Goal: Transaction & Acquisition: Purchase product/service

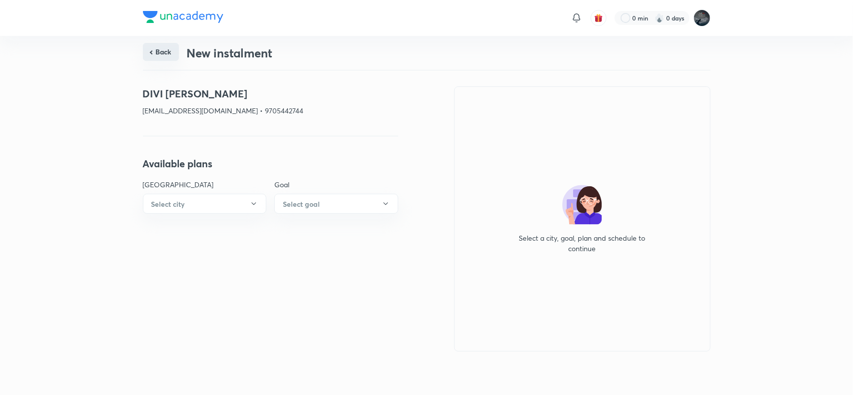
click at [168, 48] on button "Back" at bounding box center [161, 52] width 36 height 18
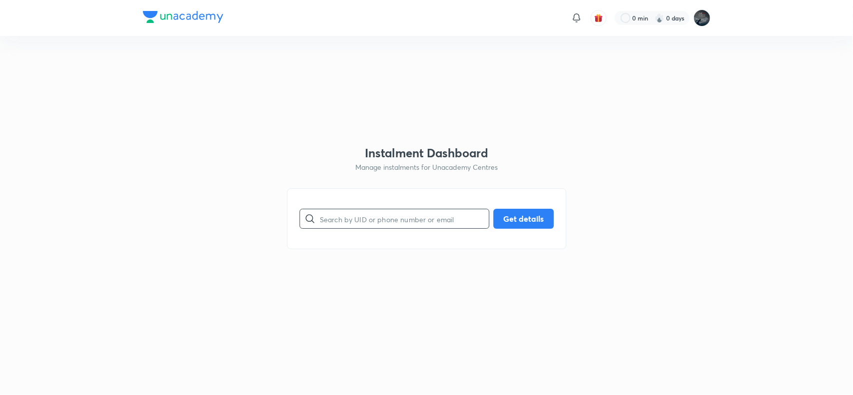
click at [339, 231] on input "text" at bounding box center [404, 218] width 169 height 25
paste input "8897376116"
type input "8897376116"
click at [522, 224] on button "Get details" at bounding box center [523, 218] width 60 height 20
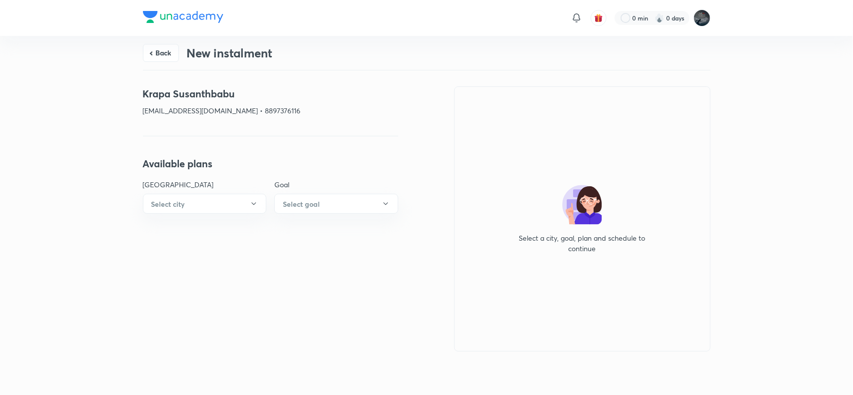
click at [163, 41] on div "Back New instalment" at bounding box center [427, 53] width 568 height 34
click at [168, 53] on button "Back" at bounding box center [161, 52] width 36 height 18
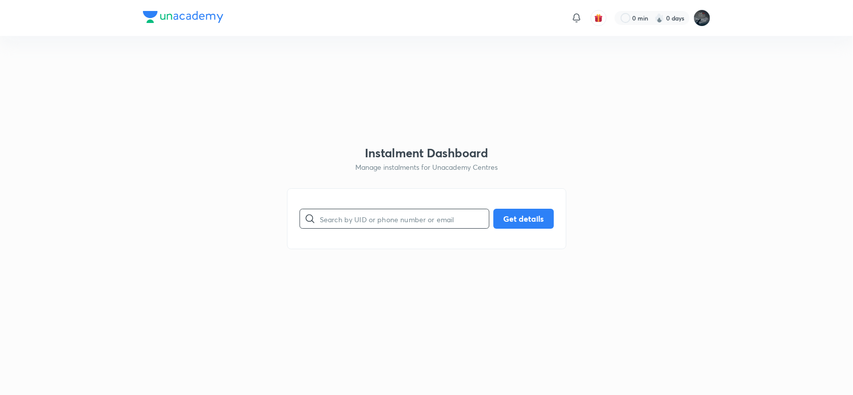
click at [343, 220] on input "text" at bounding box center [404, 218] width 169 height 25
paste input "divirahul65@gmail.com"
type input "divirahul65@gmail.com"
click at [513, 218] on button "Get details" at bounding box center [523, 218] width 60 height 20
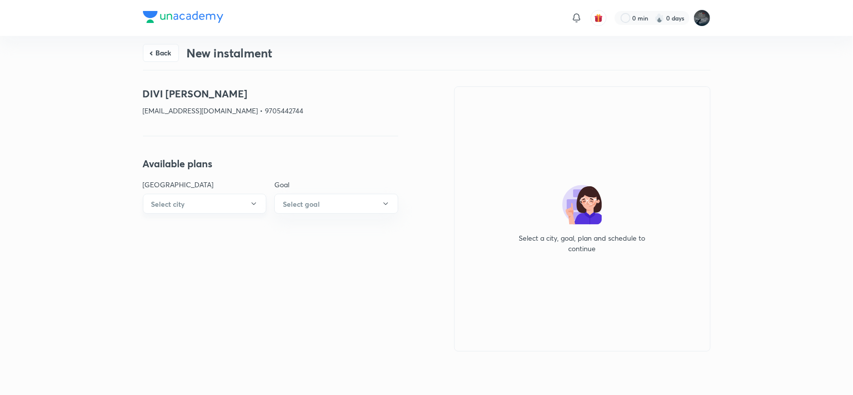
click at [227, 203] on button "Select city" at bounding box center [205, 204] width 124 height 20
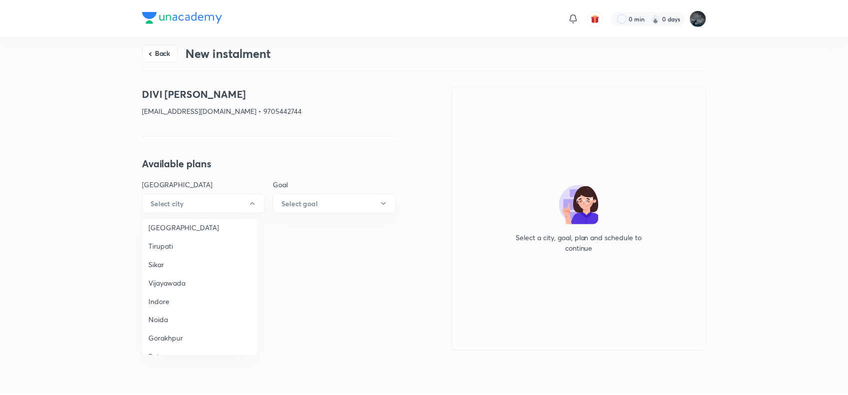
scroll to position [683, 0]
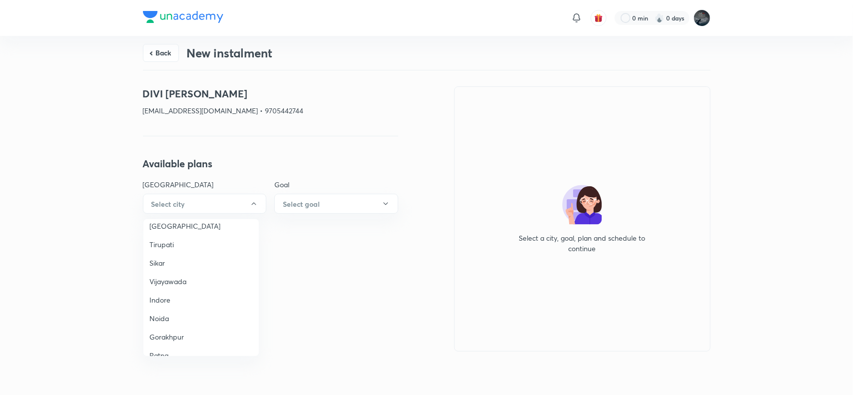
click at [174, 276] on span "Vijayawada" at bounding box center [200, 281] width 103 height 10
click at [291, 194] on button "Select goal" at bounding box center [336, 204] width 124 height 20
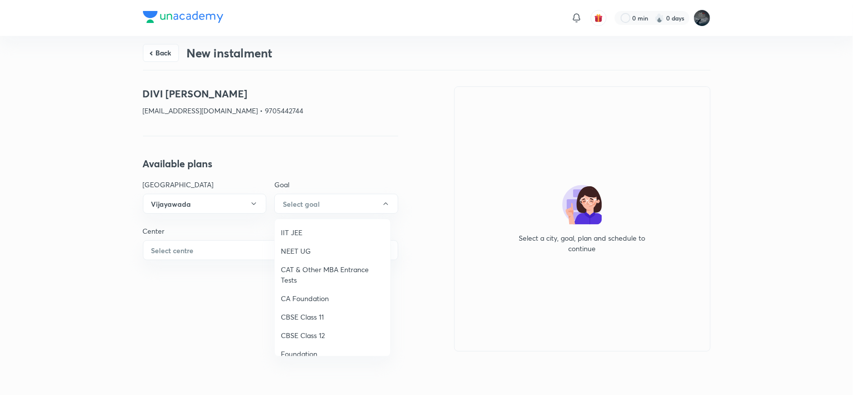
click at [295, 228] on span "IIT JEE" at bounding box center [332, 232] width 103 height 10
click at [215, 243] on button "Select centre" at bounding box center [270, 250] width 255 height 20
click at [183, 276] on span "Chaganti Mercantile" at bounding box center [200, 279] width 103 height 10
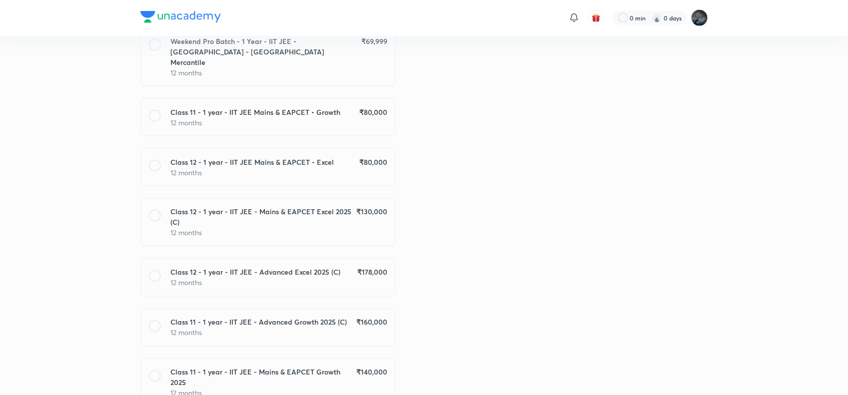
scroll to position [656, 0]
click at [309, 206] on h6 "Class 12 - 1 year - IIT JEE - Mains & EAPCET Excel 2025 (C)" at bounding box center [263, 216] width 185 height 21
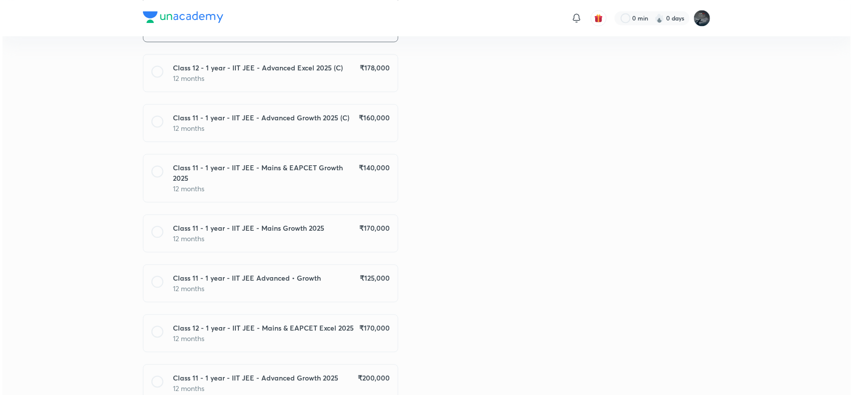
scroll to position [1037, 0]
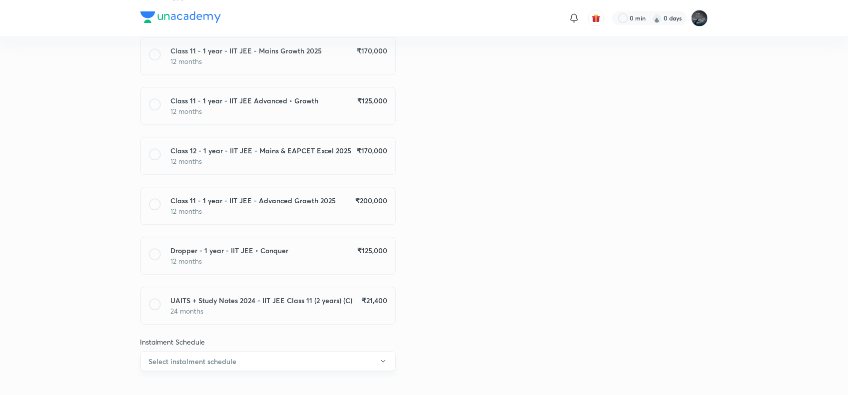
click at [325, 351] on button "Select instalment schedule" at bounding box center [267, 361] width 255 height 20
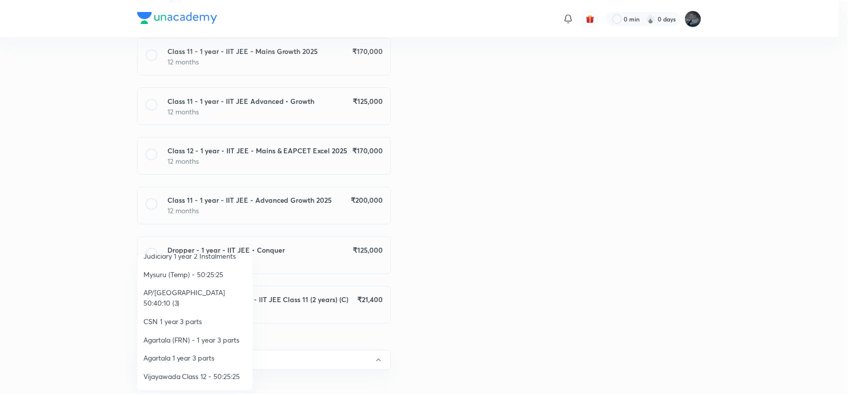
scroll to position [189, 0]
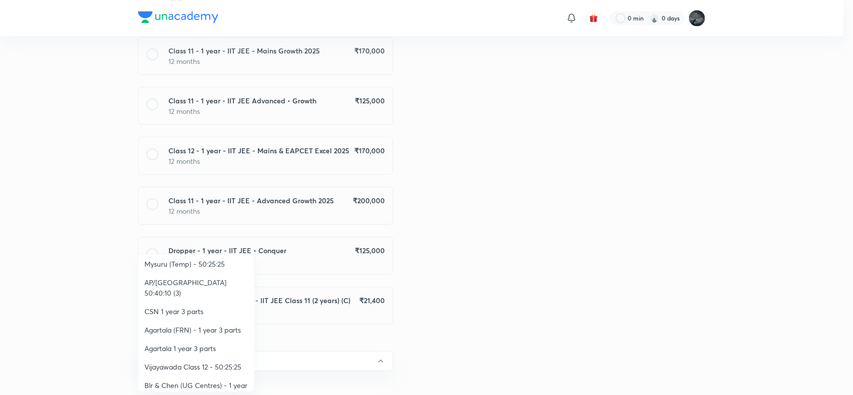
click at [215, 278] on span "AP/Telangana 50:40:10 (3)" at bounding box center [195, 287] width 103 height 21
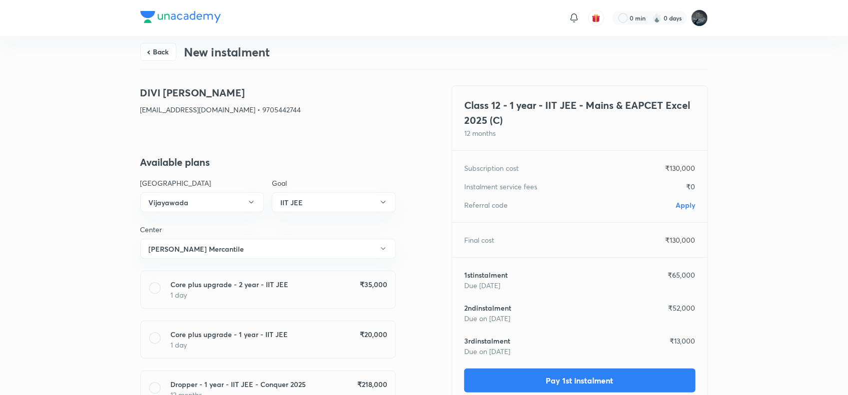
scroll to position [0, 0]
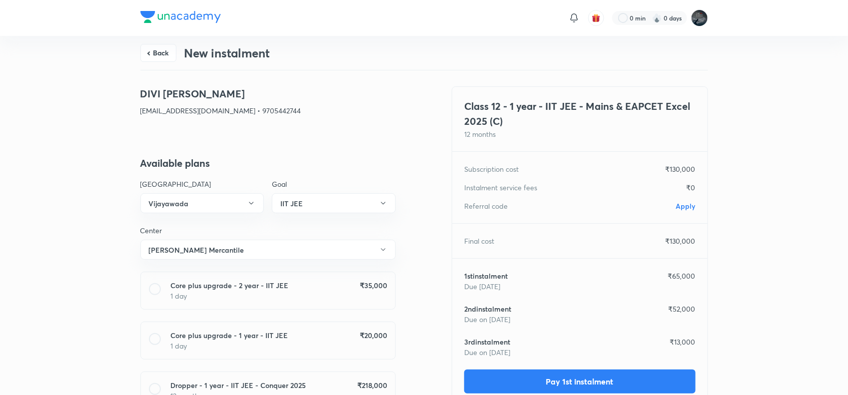
click at [681, 202] on span "Apply" at bounding box center [685, 205] width 19 height 9
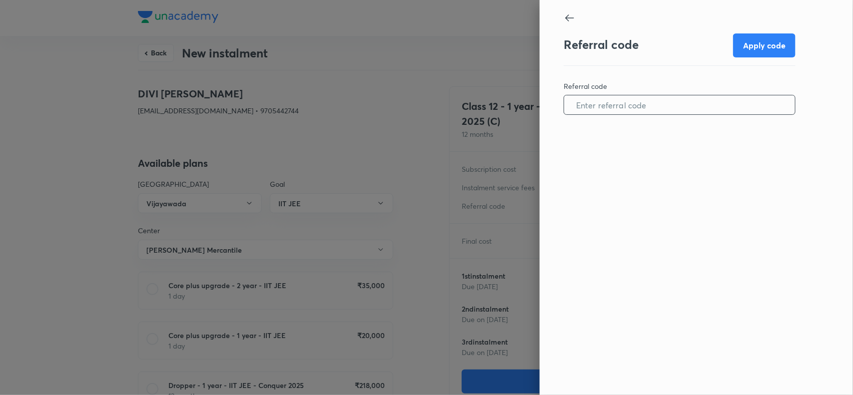
click at [611, 102] on input "text" at bounding box center [679, 104] width 231 height 25
paste input "VIJA0951DMUJHW"
type input "VIJA0951DMUJHW"
click at [768, 40] on button "Apply code" at bounding box center [764, 44] width 62 height 24
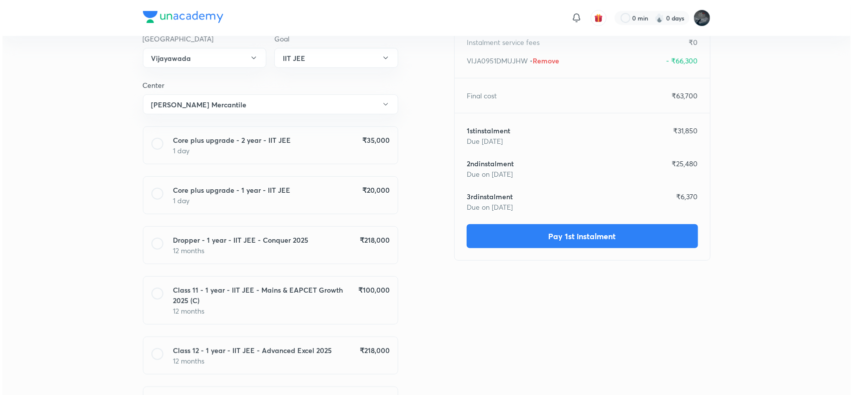
scroll to position [146, 0]
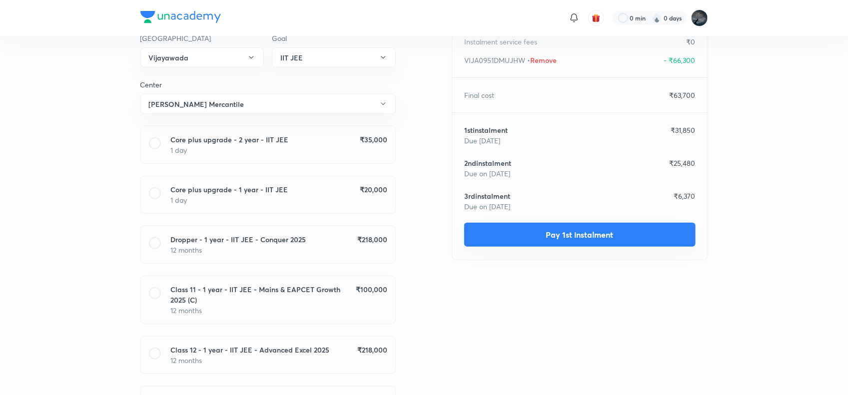
click at [566, 233] on button "Pay 1st instalment" at bounding box center [579, 235] width 231 height 24
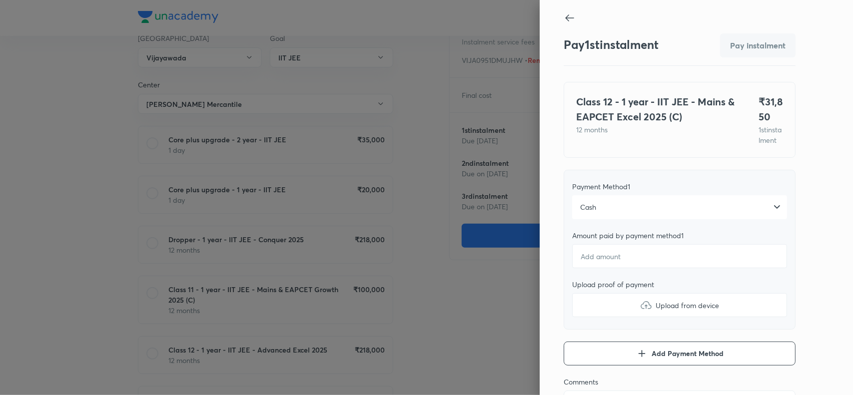
click at [591, 219] on div "Cash" at bounding box center [679, 207] width 215 height 24
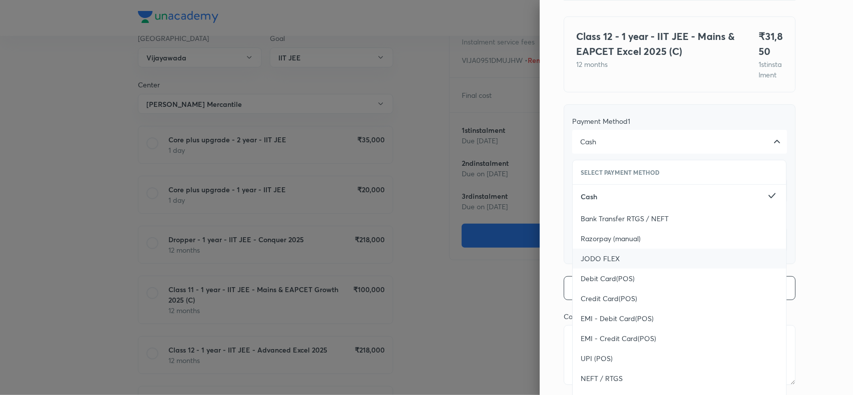
scroll to position [109, 0]
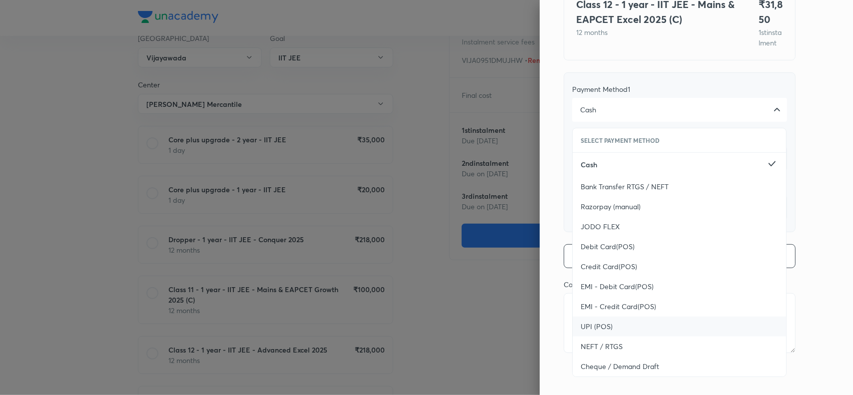
click at [586, 322] on span "UPI (POS)" at bounding box center [597, 327] width 32 height 10
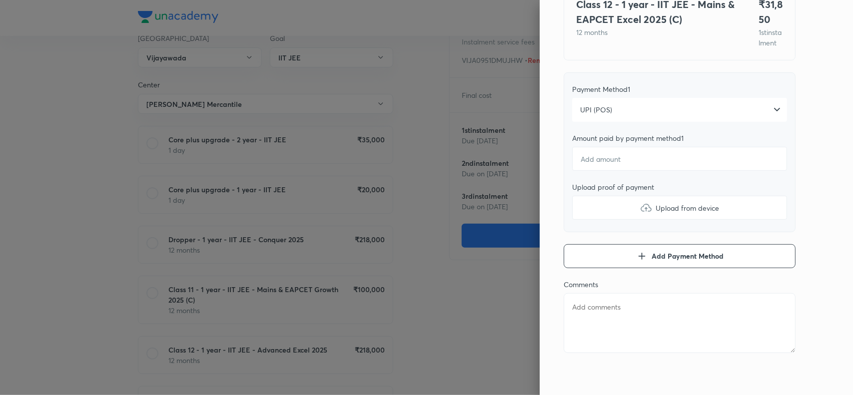
click at [805, 135] on div "Pay 1 st instalment Pay instalment Class 12 - 1 year - IIT JEE - Mains & EAPCET…" at bounding box center [696, 197] width 313 height 395
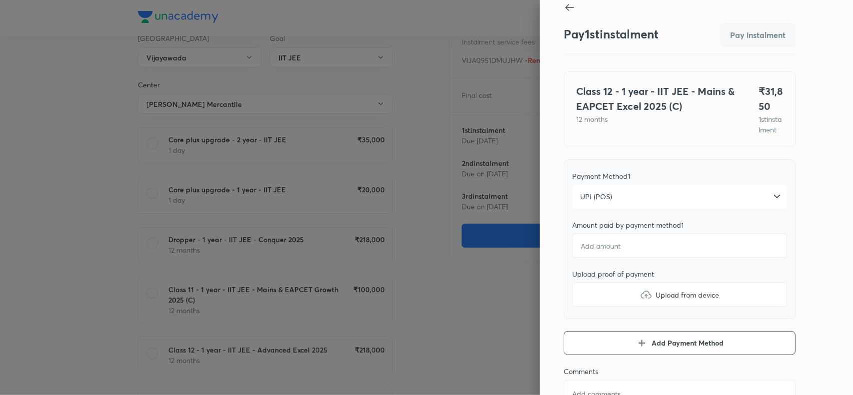
scroll to position [0, 0]
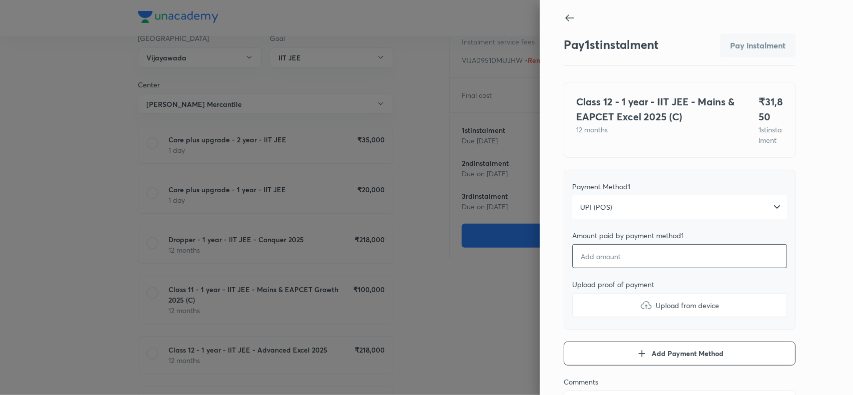
click at [581, 268] on input "number" at bounding box center [679, 256] width 215 height 24
type textarea "x"
type input "2"
type textarea "x"
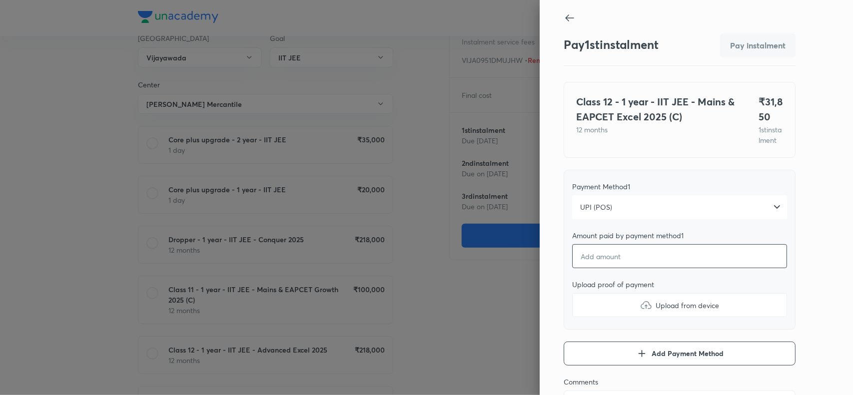
type textarea "x"
type input "3"
type textarea "x"
type input "31"
type textarea "x"
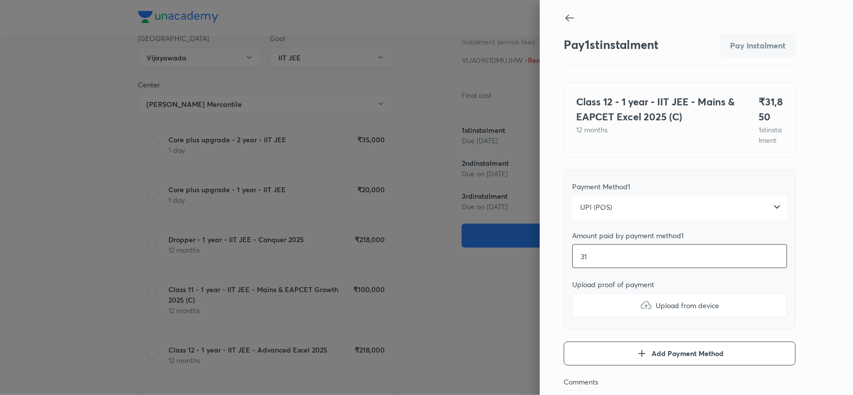
type input "318"
type textarea "x"
type input "3185"
type textarea "x"
type input "31850"
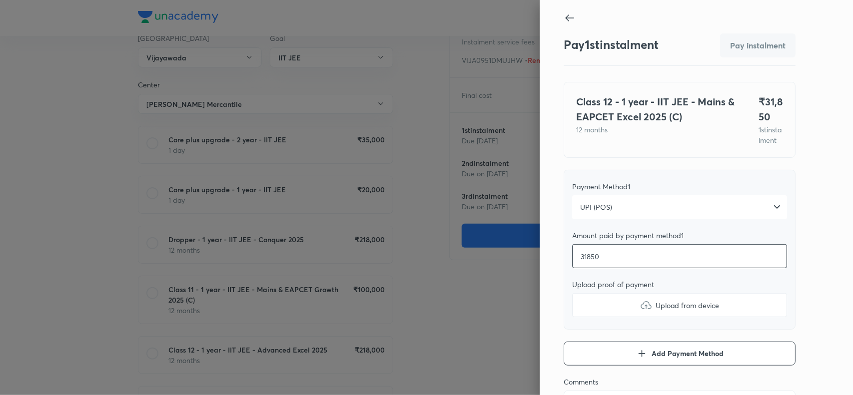
type textarea "x"
type input "31850"
click at [640, 311] on img at bounding box center [646, 305] width 12 height 12
click at [0, 0] on input "Upload from device" at bounding box center [0, 0] width 0 height 0
type textarea "x"
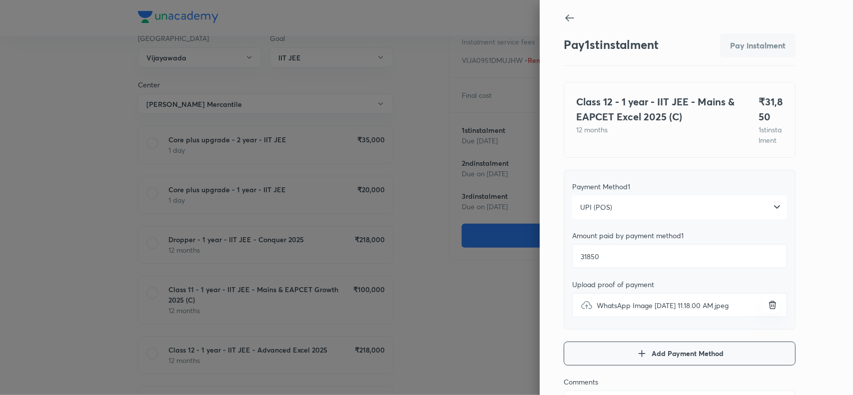
scroll to position [109, 0]
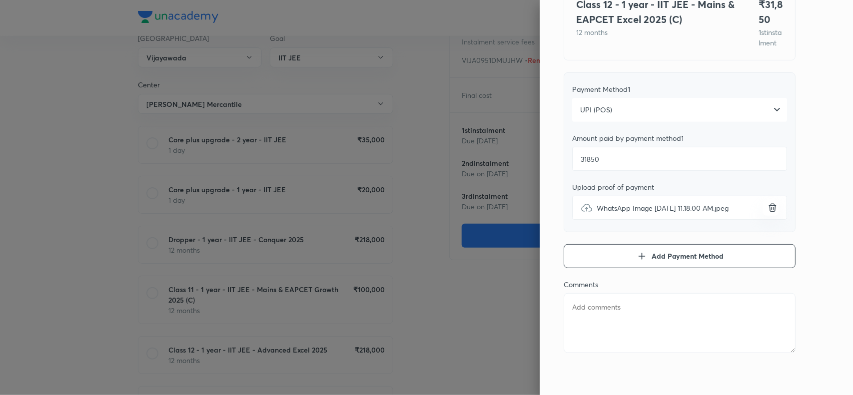
click at [588, 321] on textarea at bounding box center [680, 323] width 232 height 60
paste textarea "VIJA0951DMUJHW"
type textarea "VIJA0951DMUJHW"
type textarea "x"
click at [575, 309] on textarea "VIJA0951DMUJHW" at bounding box center [680, 323] width 232 height 60
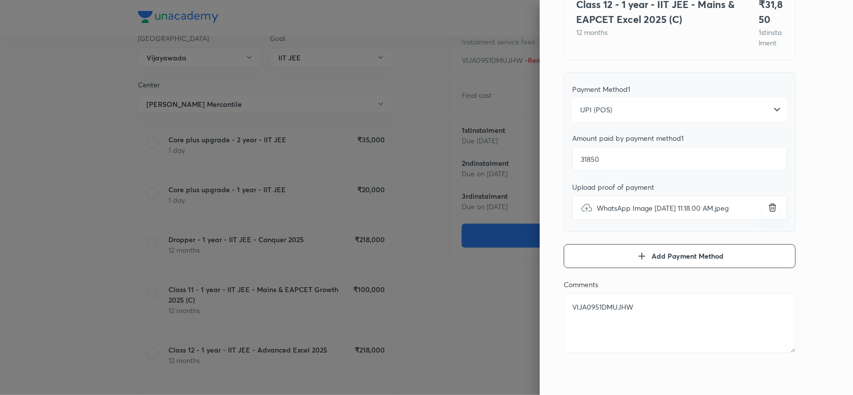
click at [575, 309] on textarea "VIJA0951DMUJHW" at bounding box center [680, 323] width 232 height 60
paste textarea "DIVI VARSHITH"
type textarea "DIVI VARSHITH"
type textarea "x"
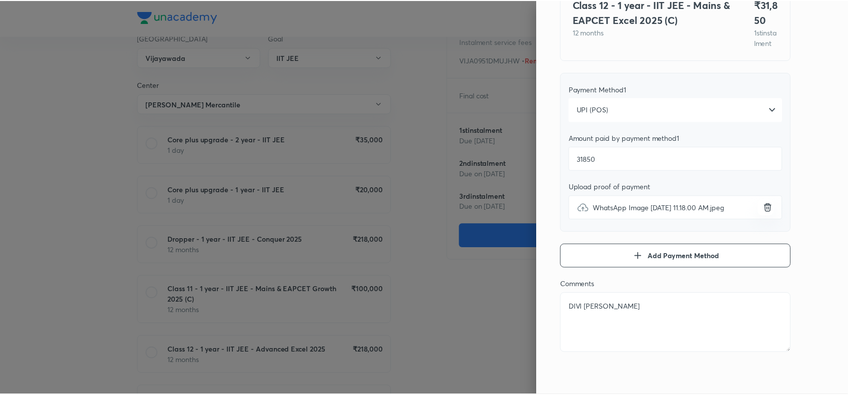
scroll to position [0, 0]
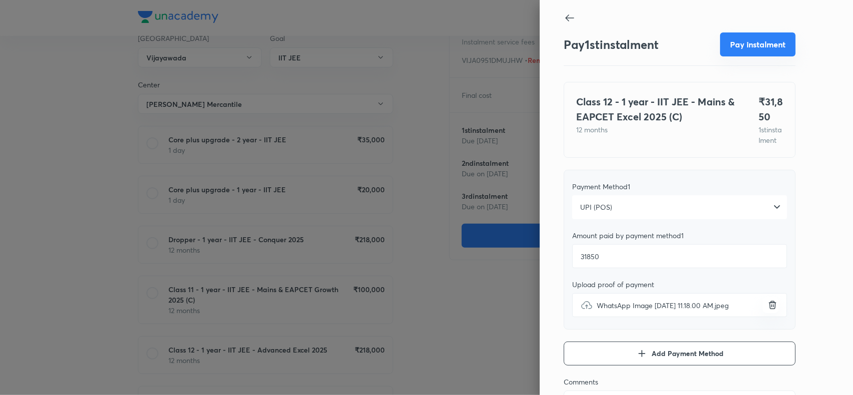
type textarea "DIVI VARSHITH"
click at [753, 44] on button "Pay instalment" at bounding box center [757, 44] width 75 height 24
type textarea "x"
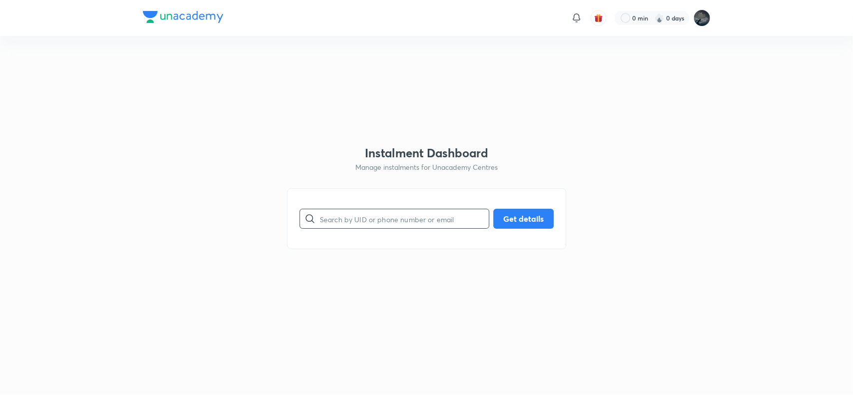
click at [355, 214] on input "text" at bounding box center [404, 218] width 169 height 25
paste input "rajagopalvkp1980@gmail.com"
type input "rajagopalvkp1980@gmail.com"
click at [525, 216] on button "Get details" at bounding box center [523, 218] width 60 height 20
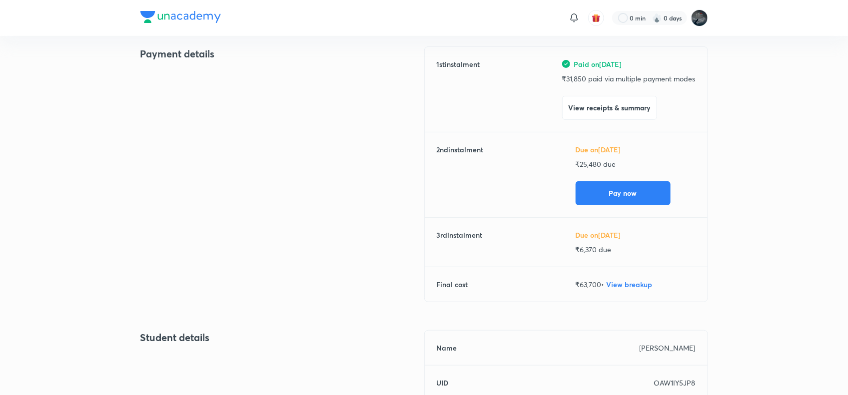
scroll to position [123, 0]
click at [623, 107] on button "View receipts & summary" at bounding box center [609, 106] width 95 height 24
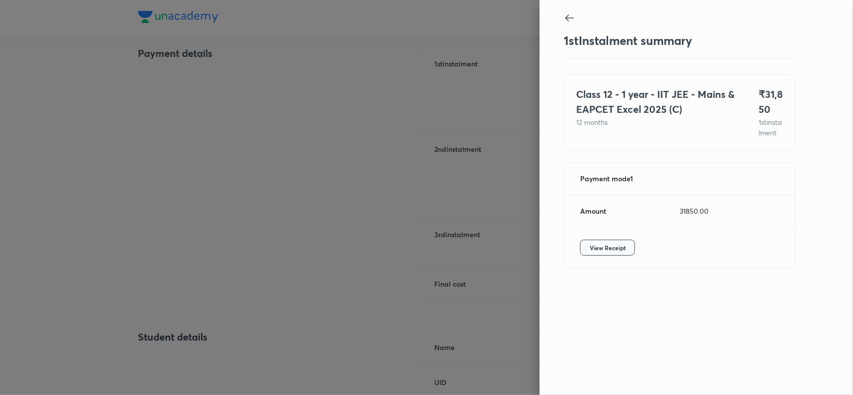
click at [602, 253] on span "View Receipt" at bounding box center [608, 248] width 36 height 10
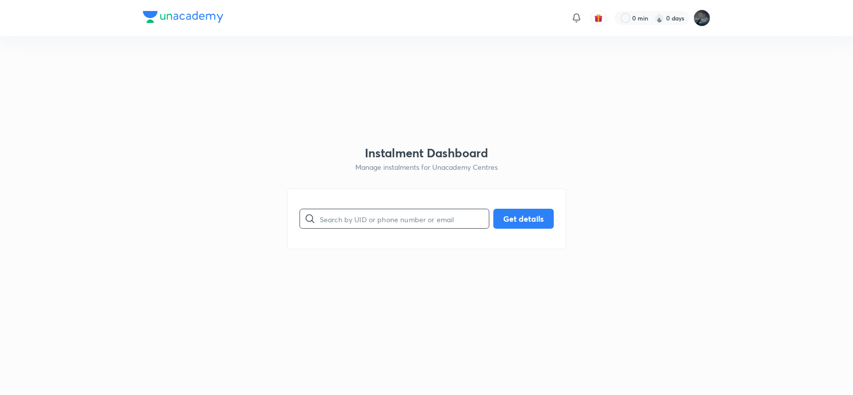
click at [370, 223] on input "text" at bounding box center [404, 218] width 169 height 25
paste input "[EMAIL_ADDRESS][PERSON_NAME][DOMAIN_NAME]"
click at [370, 223] on input "[EMAIL_ADDRESS][PERSON_NAME][DOMAIN_NAME]" at bounding box center [404, 218] width 169 height 25
type input "[EMAIL_ADDRESS][PERSON_NAME][DOMAIN_NAME]"
click at [528, 214] on button "Get details" at bounding box center [523, 218] width 60 height 20
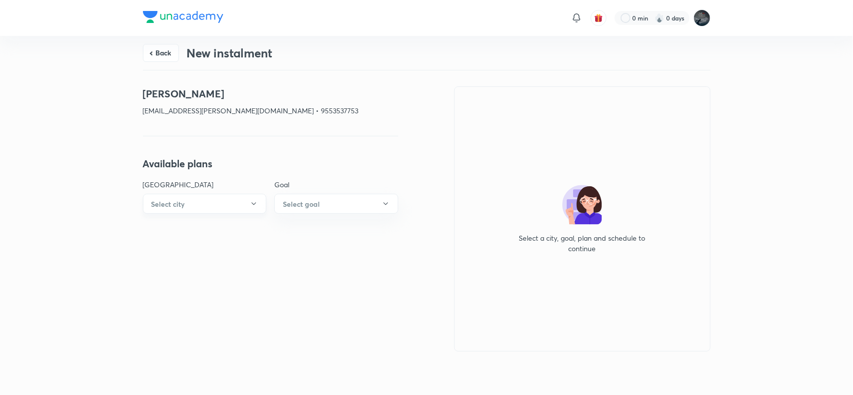
click at [229, 208] on button "Select city" at bounding box center [205, 204] width 124 height 20
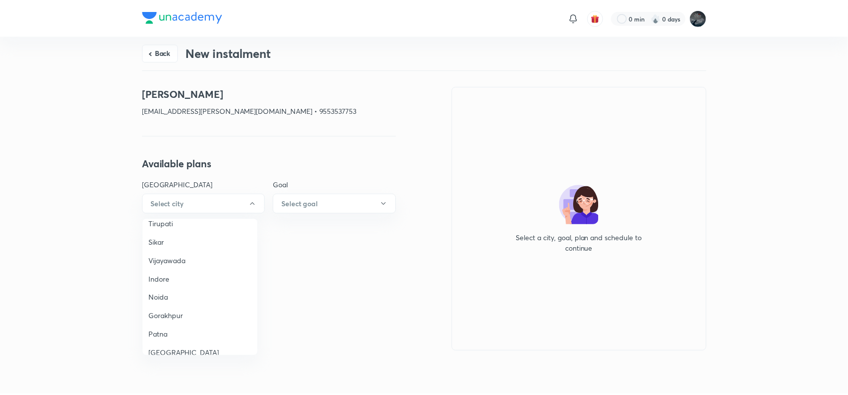
scroll to position [705, 0]
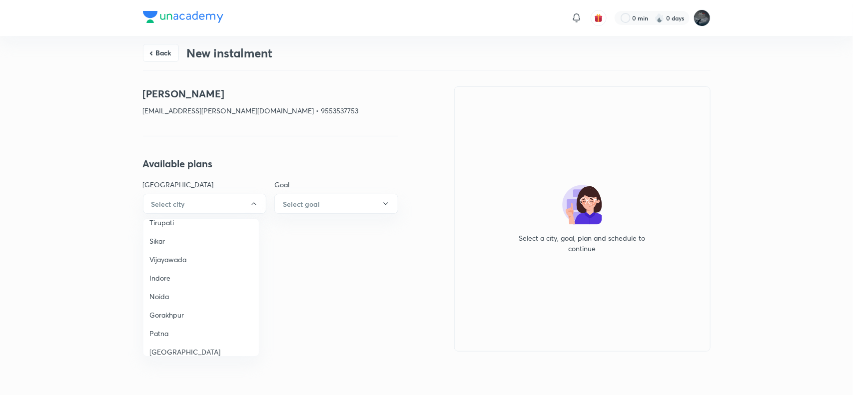
click at [176, 254] on span "Vijayawada" at bounding box center [200, 259] width 103 height 10
click at [291, 199] on h6 "Select goal" at bounding box center [301, 204] width 37 height 10
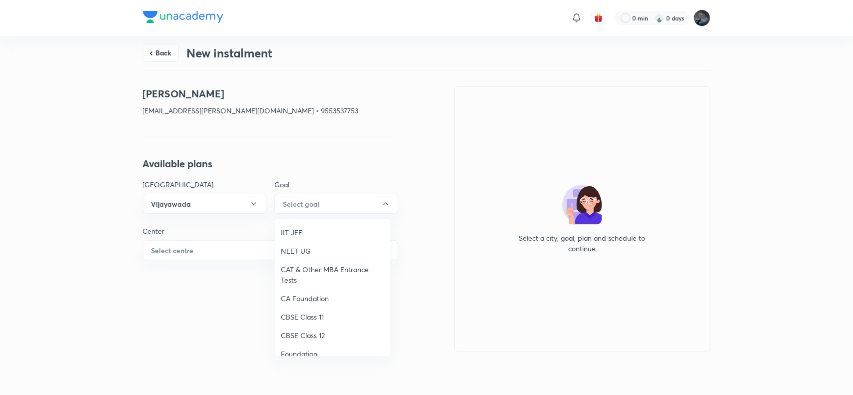
click at [295, 236] on span "IIT JEE" at bounding box center [332, 232] width 103 height 10
click at [204, 241] on button "Select centre" at bounding box center [270, 250] width 255 height 20
click at [158, 272] on li "Chaganti Mercantile" at bounding box center [200, 279] width 115 height 18
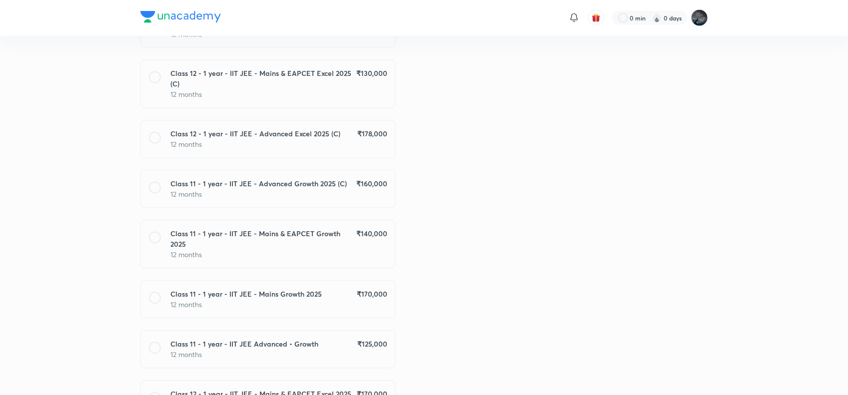
scroll to position [796, 0]
click at [338, 177] on h6 "Class 11 - 1 year - IIT JEE - Advanced Growth 2025 (C)" at bounding box center [259, 182] width 176 height 10
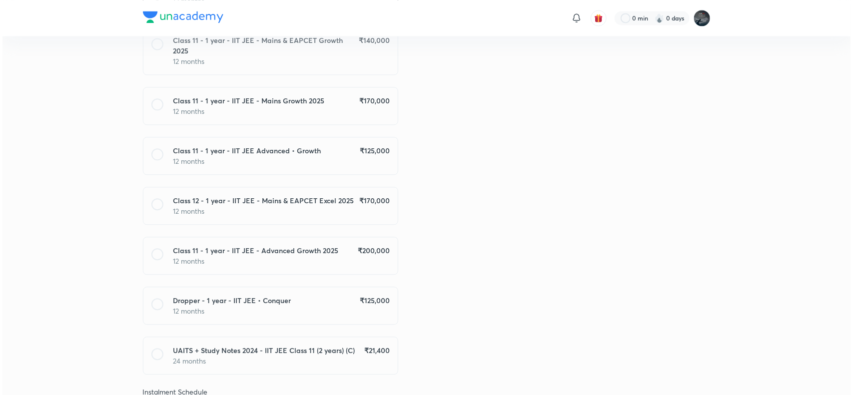
scroll to position [1037, 0]
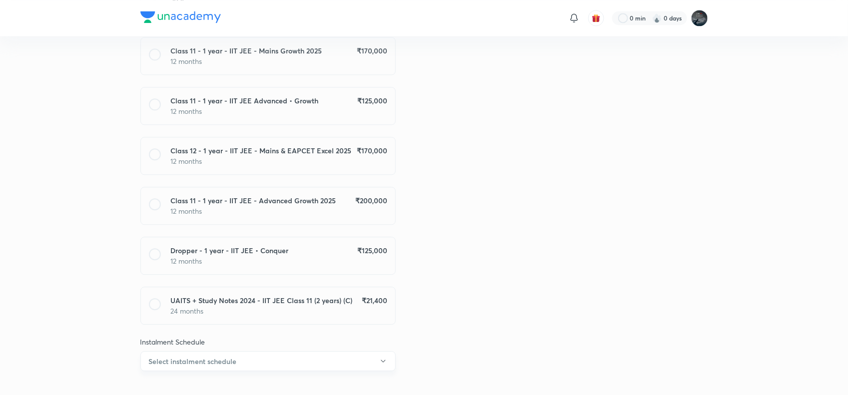
click at [270, 351] on button "Select instalment schedule" at bounding box center [267, 361] width 255 height 20
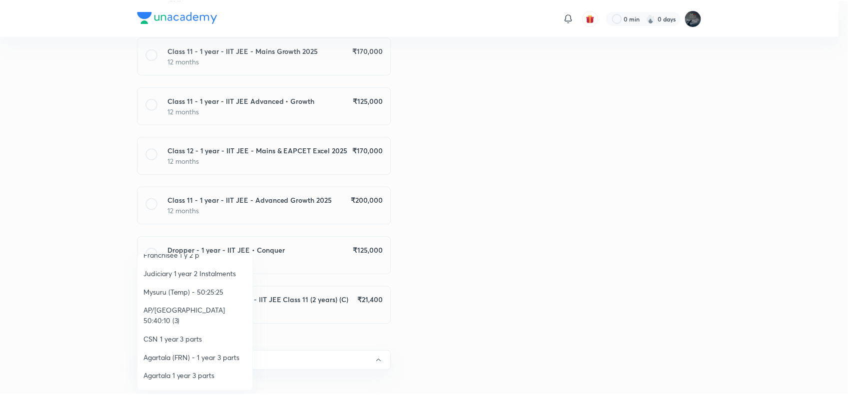
scroll to position [164, 0]
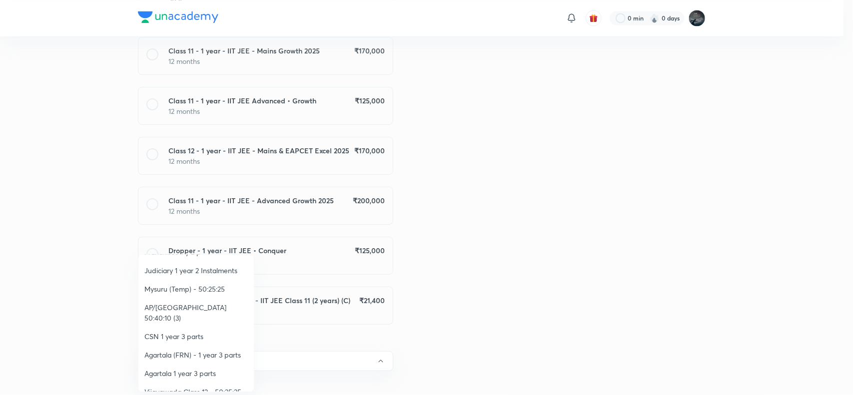
click at [217, 308] on span "AP/Telangana 50:40:10 (3)" at bounding box center [195, 312] width 103 height 21
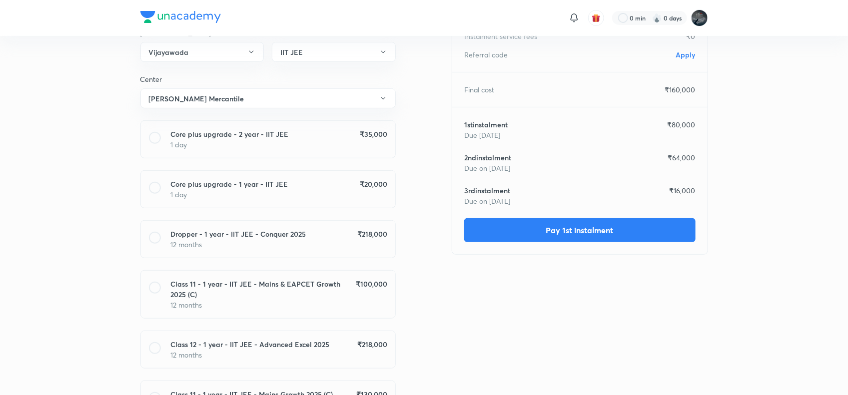
scroll to position [0, 0]
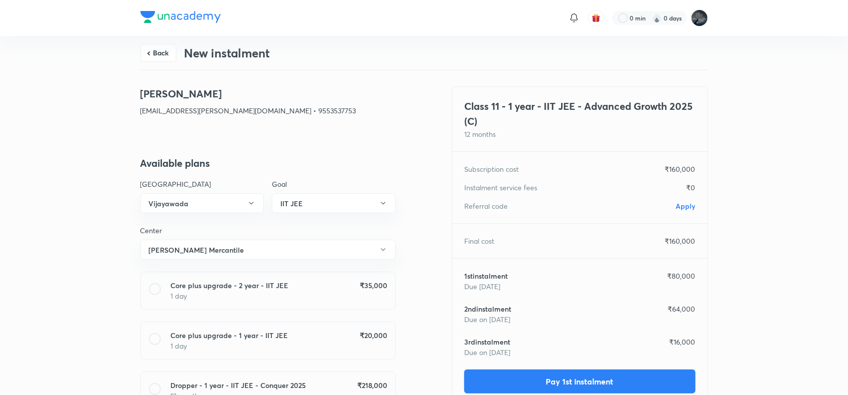
click at [679, 205] on span "Apply" at bounding box center [685, 205] width 19 height 9
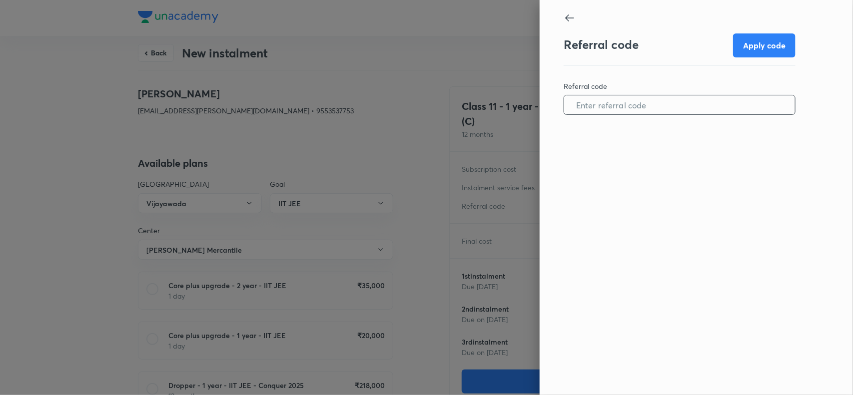
click at [618, 107] on input "text" at bounding box center [679, 104] width 231 height 25
paste input "28800"
click at [596, 112] on input "28800" at bounding box center [679, 104] width 231 height 25
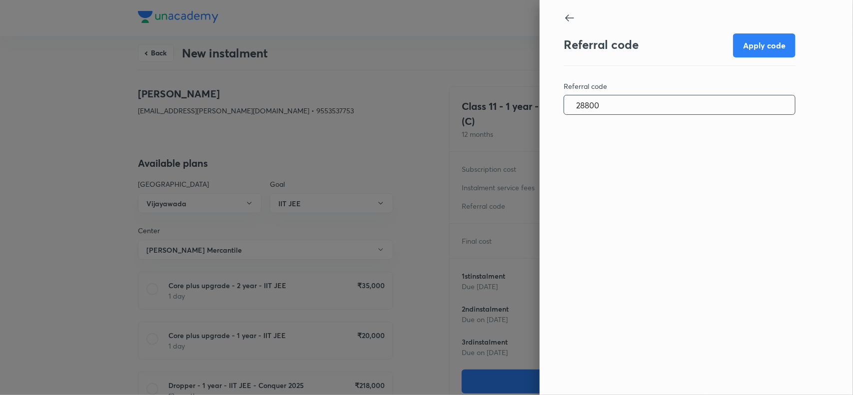
paste input "VIJA096485L0D8"
type input "VIJA096485L0D8"
click at [765, 50] on button "Apply code" at bounding box center [764, 44] width 62 height 24
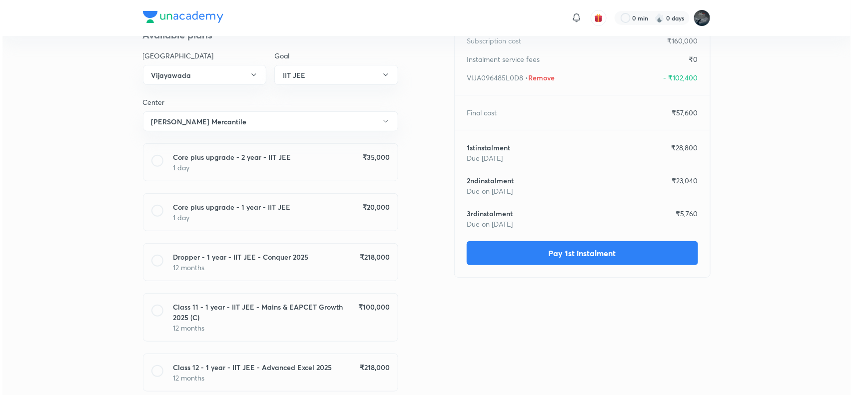
scroll to position [129, 0]
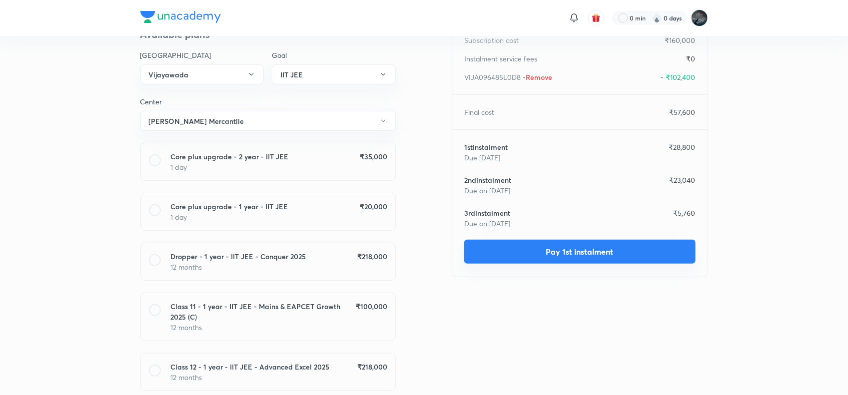
click at [539, 249] on button "Pay 1st instalment" at bounding box center [579, 252] width 231 height 24
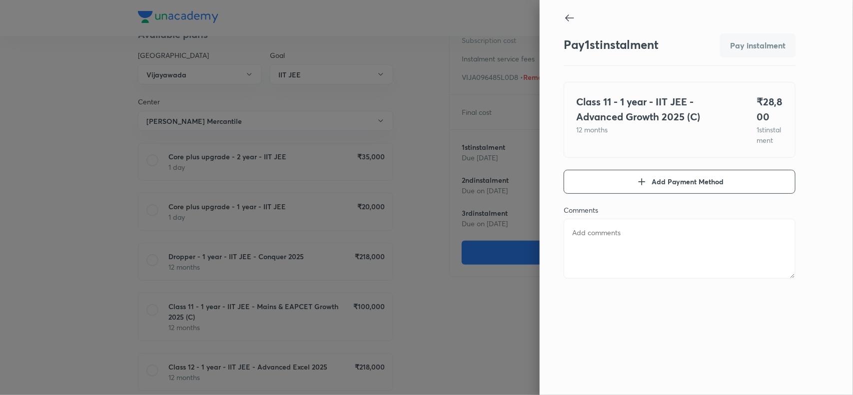
type textarea "x"
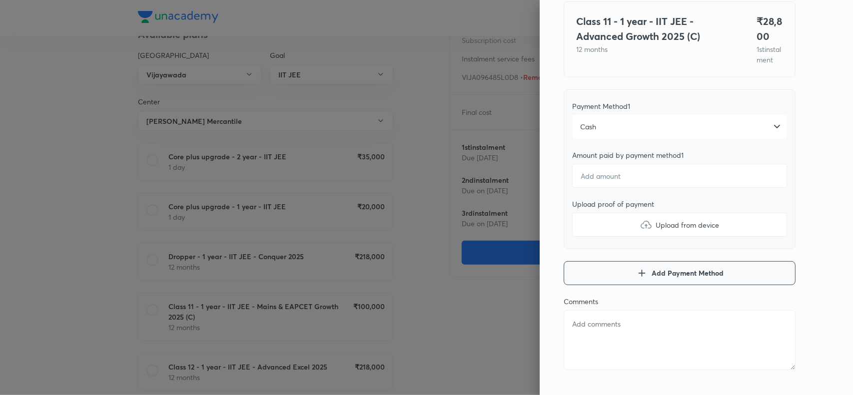
scroll to position [83, 0]
click at [600, 348] on textarea at bounding box center [680, 338] width 232 height 60
paste textarea "Amilineni Nihaal"
type textarea "Amilineni Nihaal"
type textarea "x"
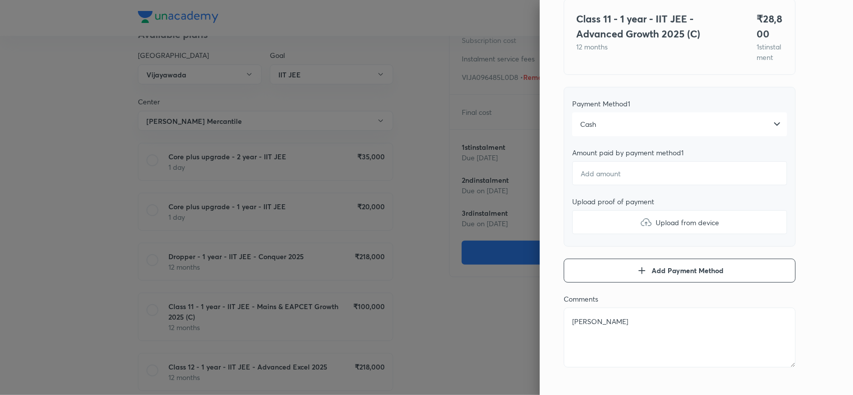
type textarea "Amilineni Nihaal"
click at [615, 182] on input "number" at bounding box center [679, 173] width 215 height 24
type textarea "x"
type input "2"
type textarea "x"
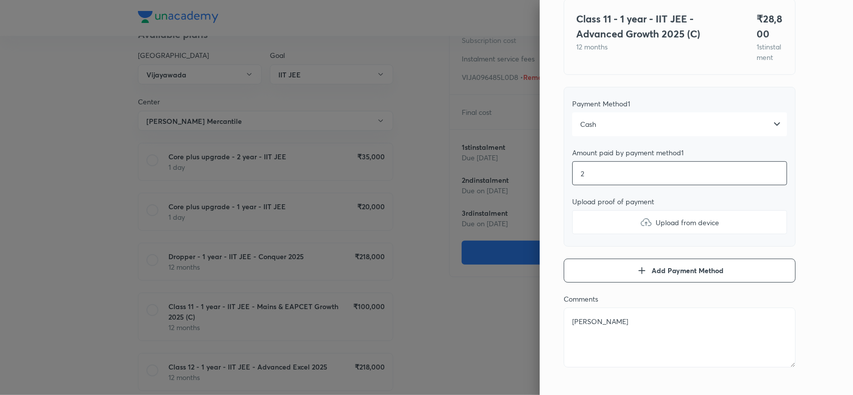
type input "28"
type textarea "x"
type input "288"
type textarea "x"
type input "2880"
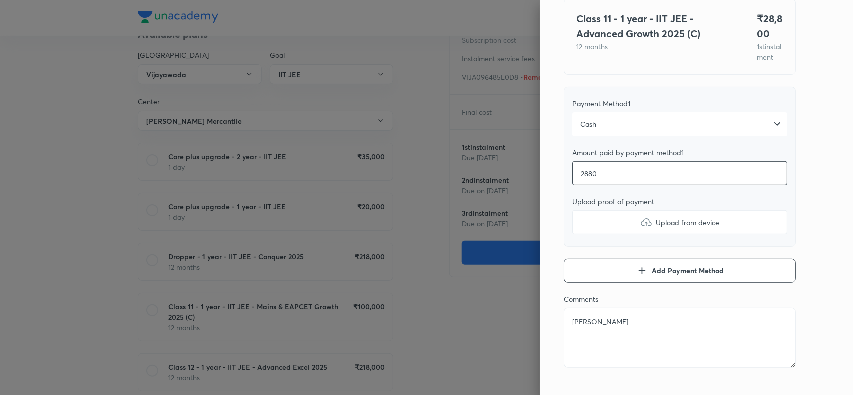
type textarea "x"
type input "28800"
type textarea "x"
type input "28800"
click at [640, 228] on img at bounding box center [646, 222] width 12 height 12
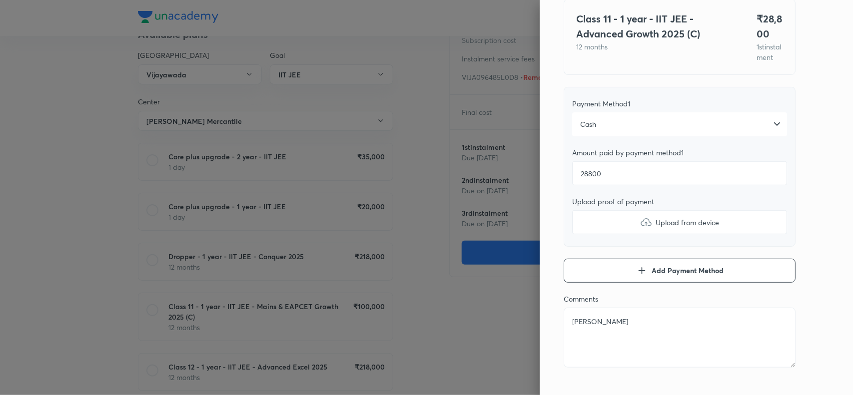
click at [0, 0] on input "Upload from device" at bounding box center [0, 0] width 0 height 0
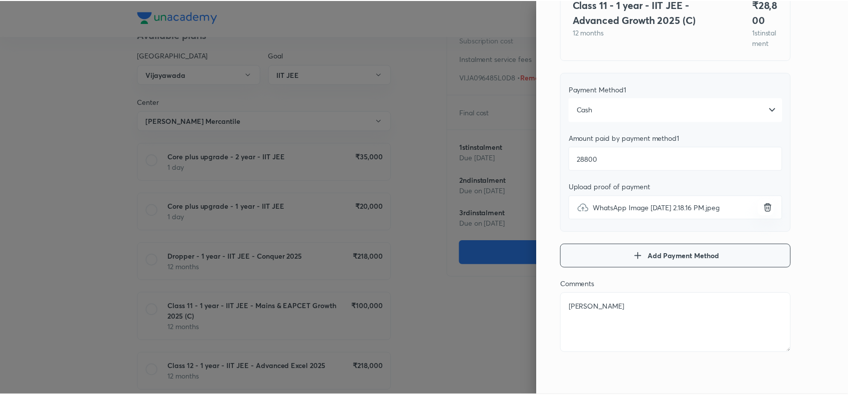
scroll to position [0, 0]
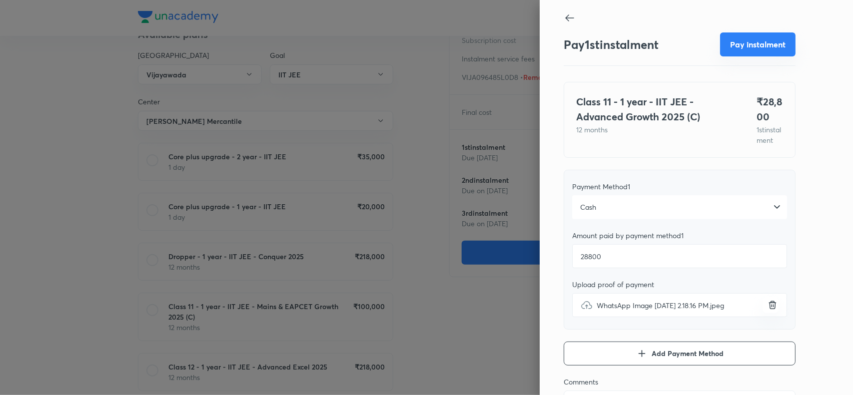
click at [760, 39] on button "Pay instalment" at bounding box center [757, 44] width 75 height 24
type textarea "x"
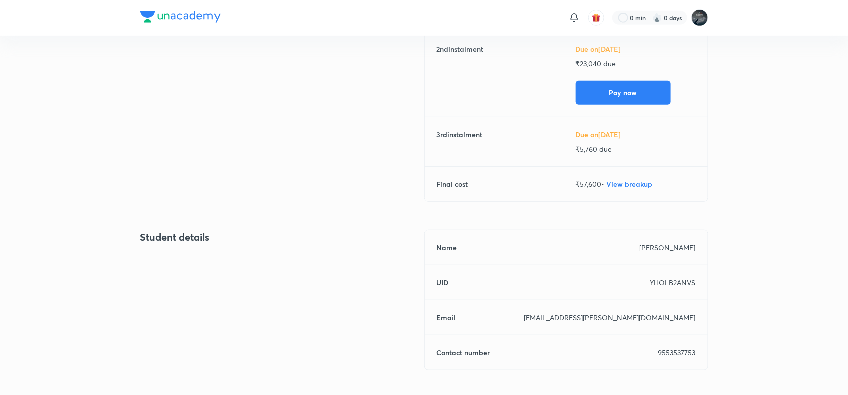
scroll to position [251, 0]
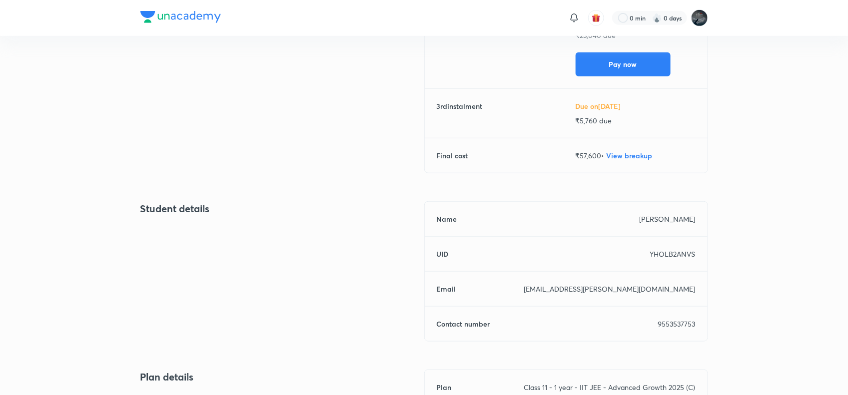
click at [670, 255] on p "YHOLB2ANVS" at bounding box center [672, 254] width 45 height 10
click at [658, 250] on p "YHOLB2ANVS" at bounding box center [672, 254] width 45 height 10
copy h6 "UID"
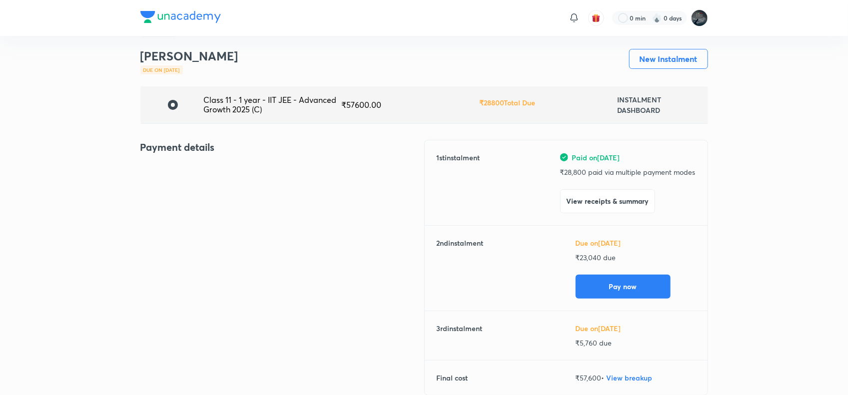
scroll to position [0, 0]
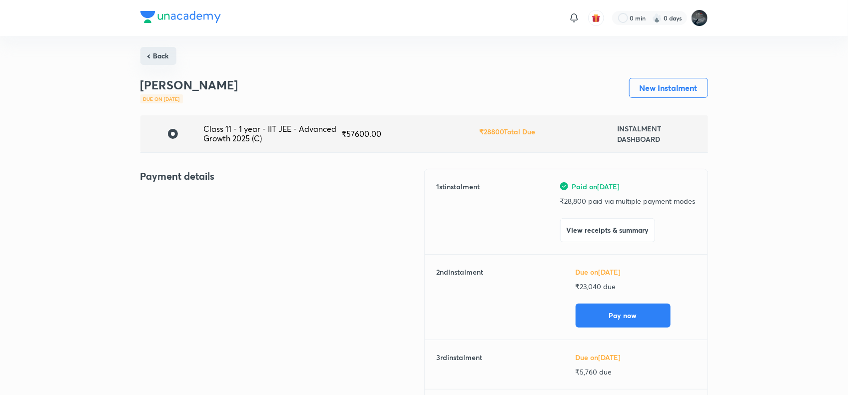
click at [166, 58] on button "Back" at bounding box center [158, 56] width 36 height 18
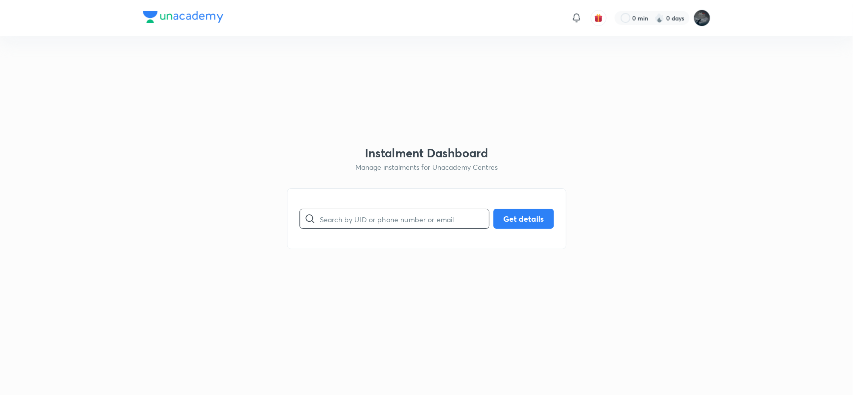
click at [360, 225] on input "text" at bounding box center [404, 218] width 169 height 25
paste input "YHOLB2ANVS"
type input "YHOLB2ANVS"
click at [530, 224] on button "Get details" at bounding box center [523, 218] width 60 height 20
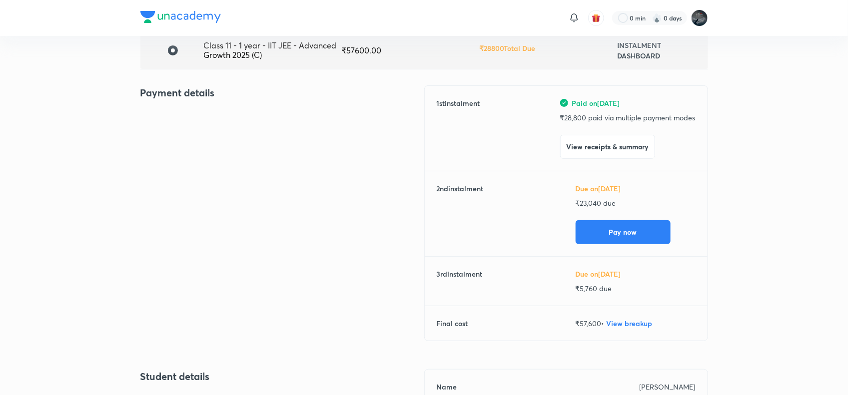
scroll to position [84, 0]
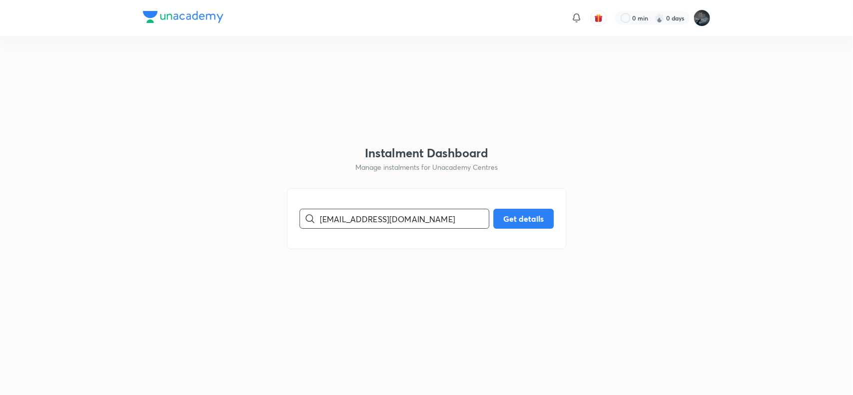
click at [357, 216] on input "shaik776771@gmail.com" at bounding box center [404, 218] width 169 height 25
type input "shaik776771@gmail.com"
click at [523, 221] on button "Get details" at bounding box center [523, 218] width 60 height 20
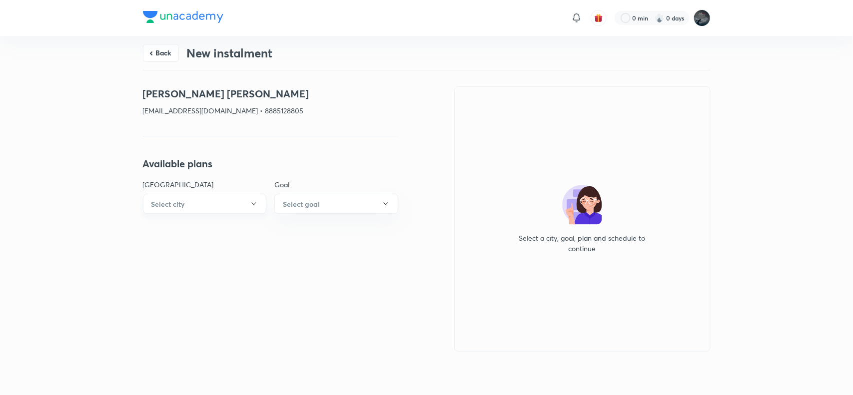
click at [230, 200] on button "Select city" at bounding box center [205, 204] width 124 height 20
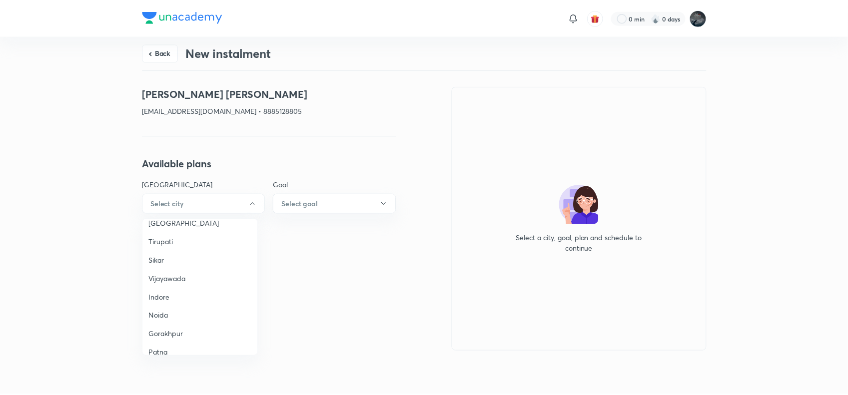
scroll to position [686, 0]
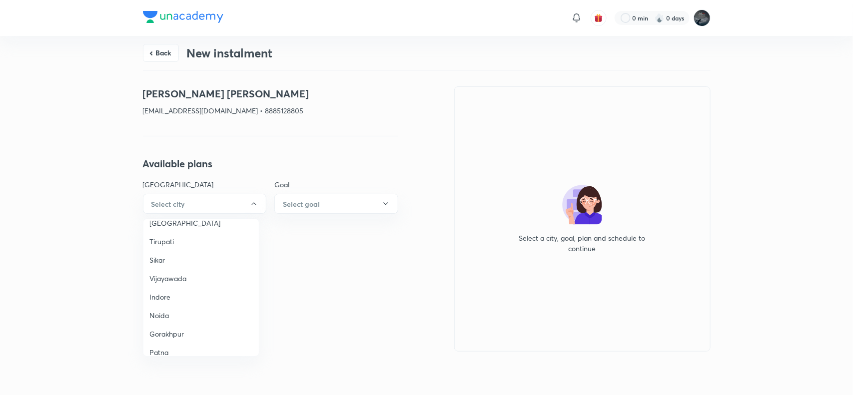
click at [178, 273] on span "Vijayawada" at bounding box center [200, 278] width 103 height 10
click at [323, 208] on button "Select goal" at bounding box center [336, 204] width 124 height 20
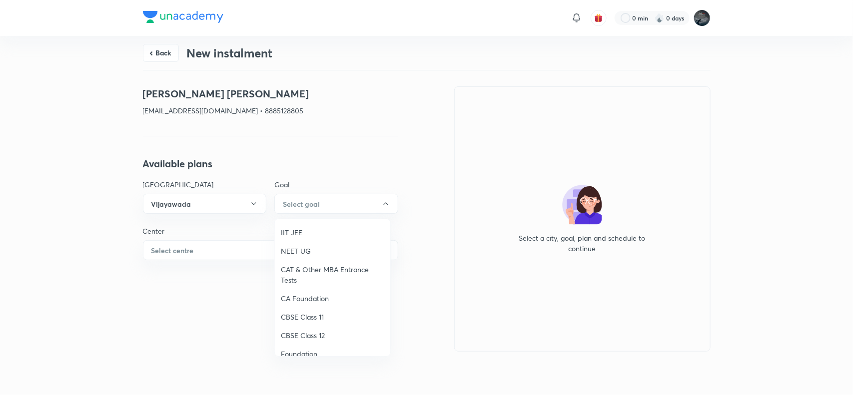
click at [289, 233] on span "IIT JEE" at bounding box center [332, 232] width 103 height 10
click at [210, 246] on button "Select centre" at bounding box center [270, 250] width 255 height 20
click at [156, 278] on span "Chaganti Mercantile" at bounding box center [200, 279] width 103 height 10
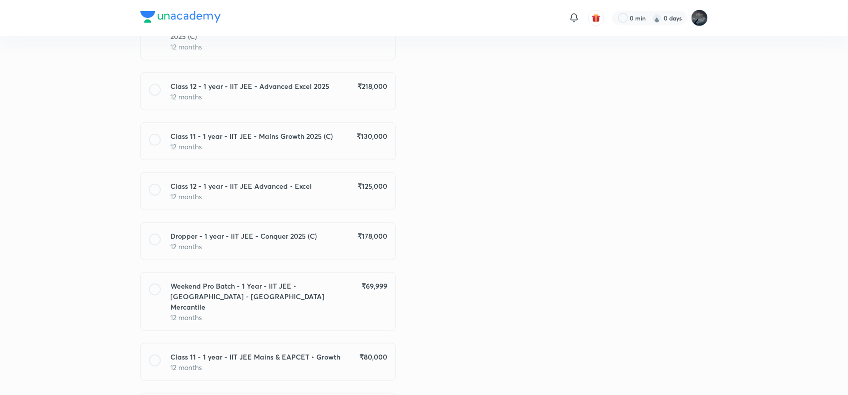
scroll to position [413, 0]
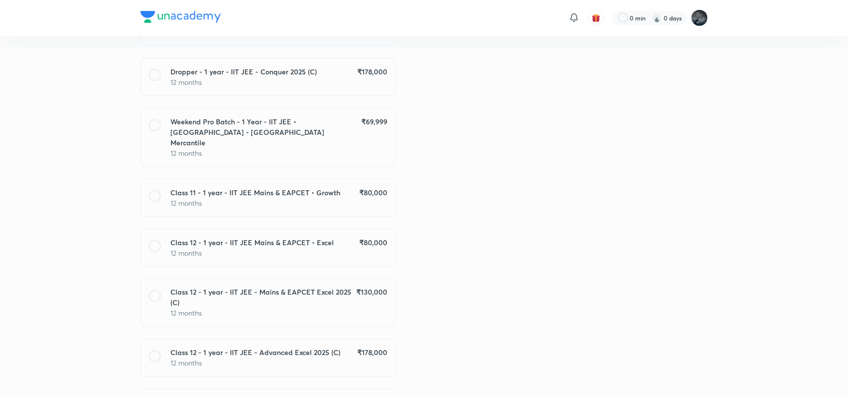
click at [293, 296] on h6 "Class 12 - 1 year - IIT JEE - Mains & EAPCET Excel 2025 (C)" at bounding box center [263, 297] width 185 height 21
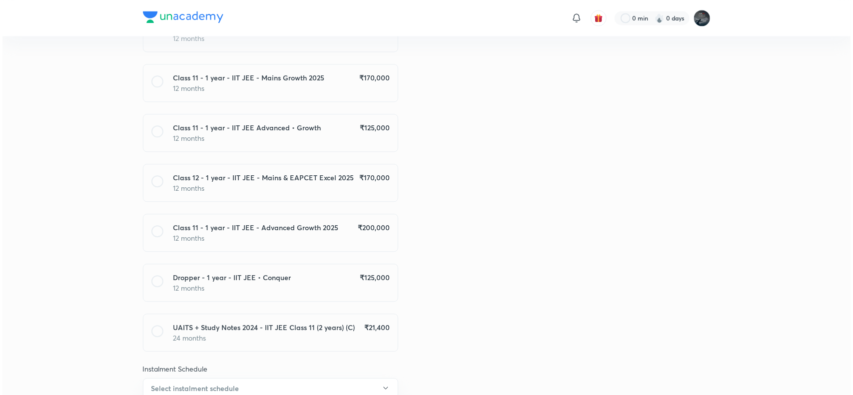
scroll to position [1037, 0]
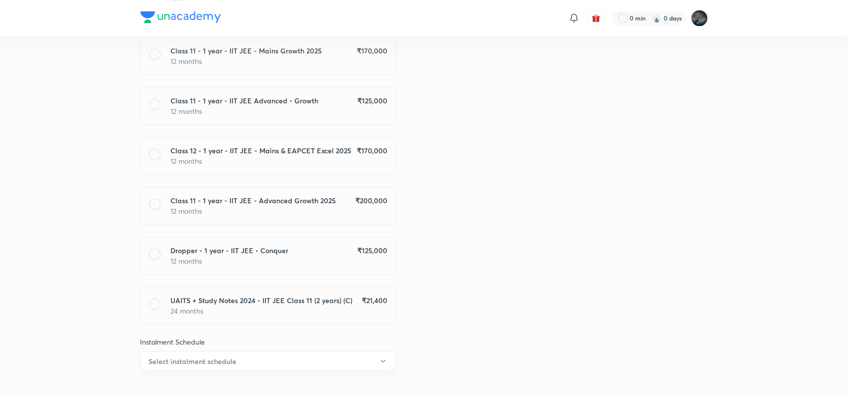
click at [298, 351] on button "Select instalment schedule" at bounding box center [267, 361] width 255 height 20
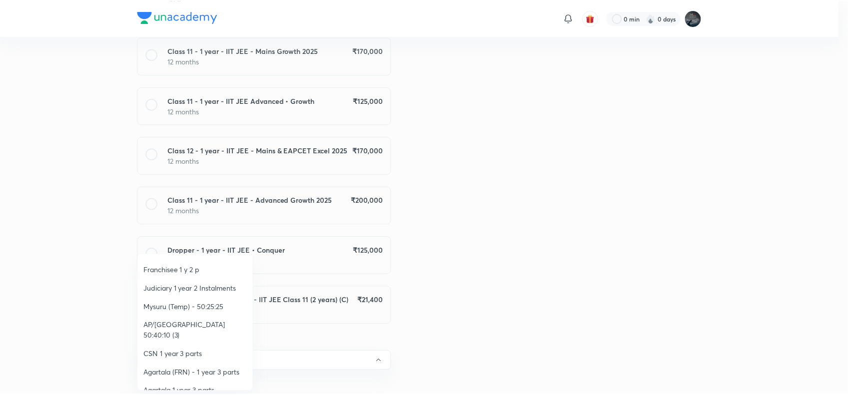
scroll to position [147, 0]
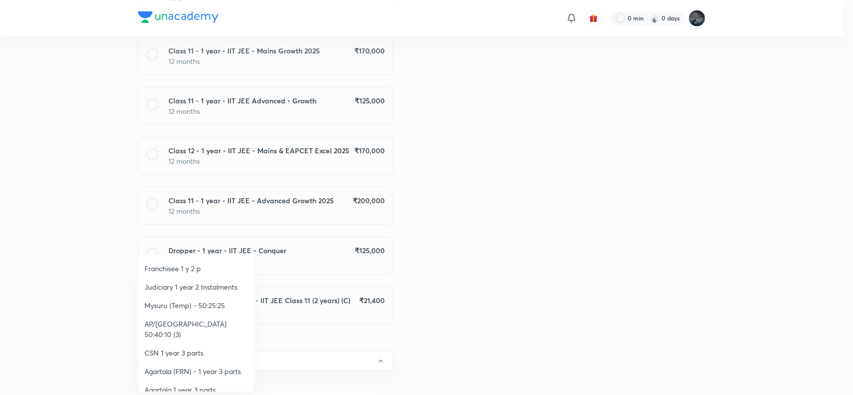
click at [210, 322] on span "AP/Telangana 50:40:10 (3)" at bounding box center [195, 329] width 103 height 21
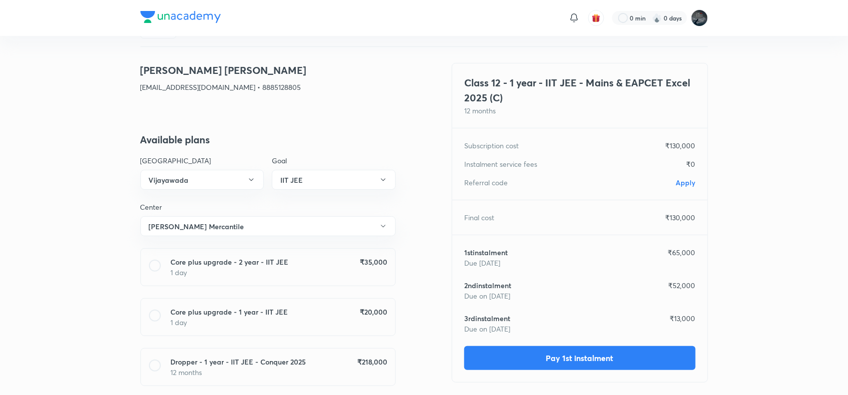
scroll to position [0, 0]
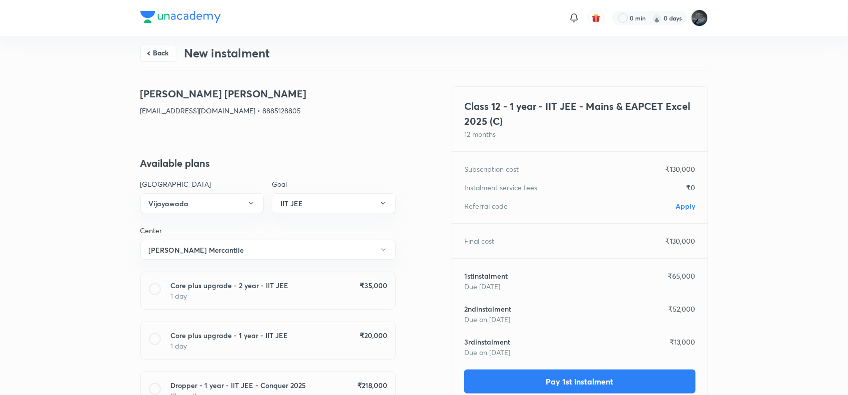
click at [688, 210] on span "Apply" at bounding box center [685, 205] width 19 height 9
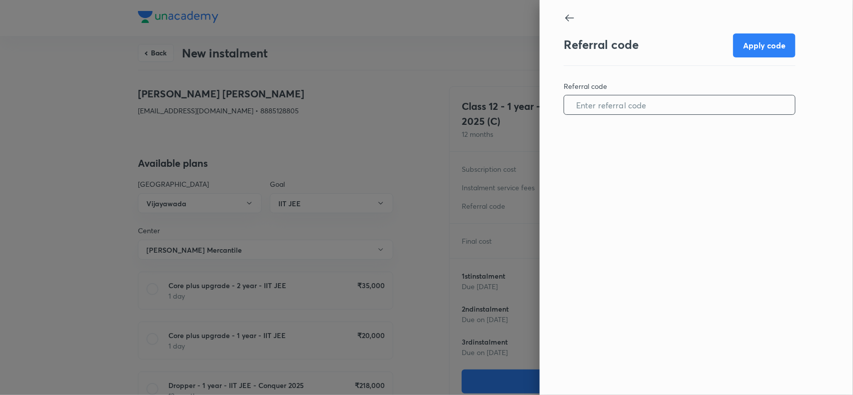
paste input "VIJA09550776SF"
click at [640, 98] on input "VIJA09550776SF" at bounding box center [679, 104] width 231 height 25
type input "VIJA09550776SF"
click at [786, 40] on button "Apply code" at bounding box center [764, 44] width 62 height 24
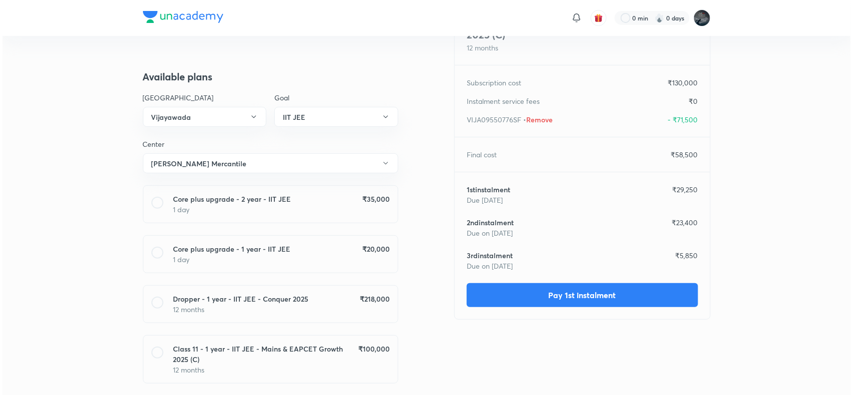
scroll to position [91, 0]
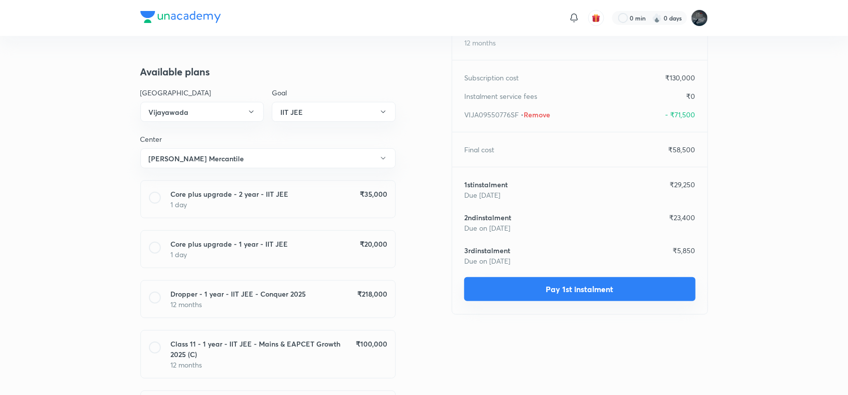
click at [574, 290] on button "Pay 1st instalment" at bounding box center [579, 289] width 231 height 24
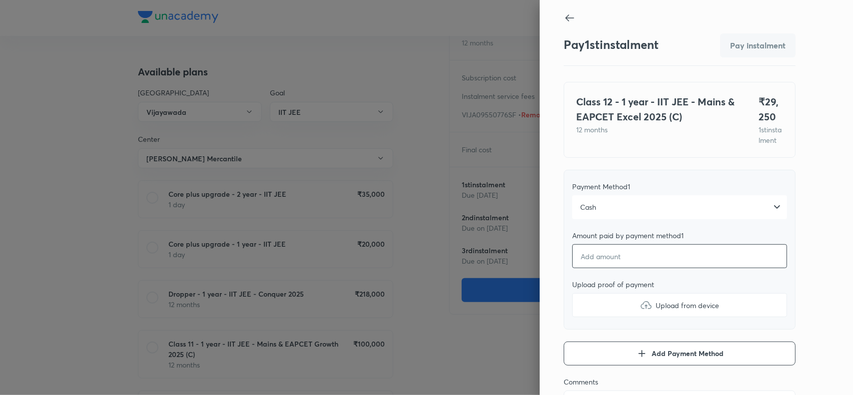
click at [587, 268] on input "number" at bounding box center [679, 256] width 215 height 24
type textarea "x"
type input "2"
type textarea "x"
type input "20"
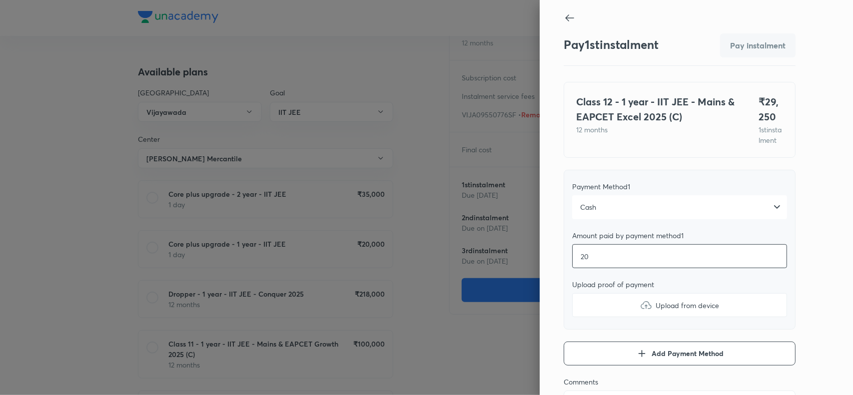
type textarea "x"
type input "200"
type textarea "x"
type input "2000"
type textarea "x"
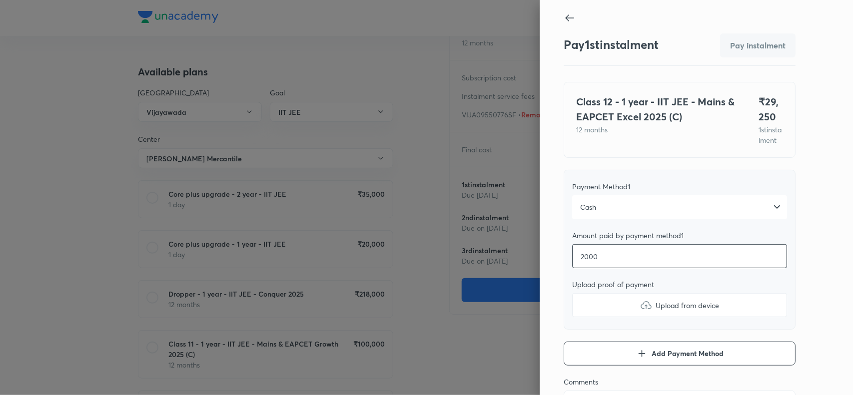
type input "20000"
type textarea "x"
type input "20000"
click at [640, 311] on img at bounding box center [646, 305] width 12 height 12
click at [0, 0] on input "Upload from device" at bounding box center [0, 0] width 0 height 0
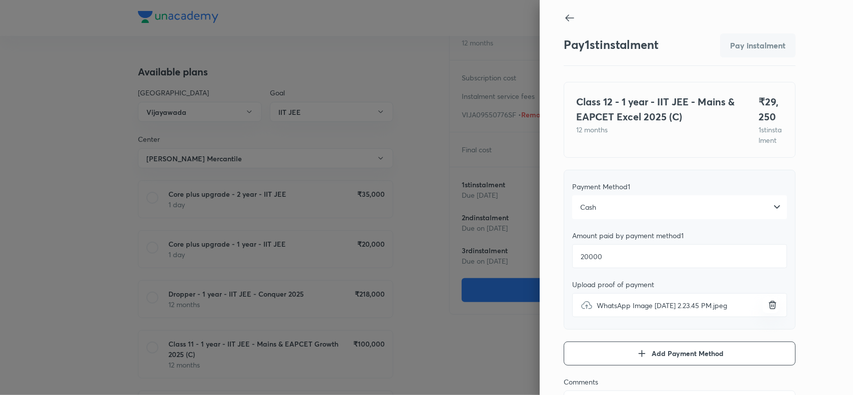
scroll to position [109, 0]
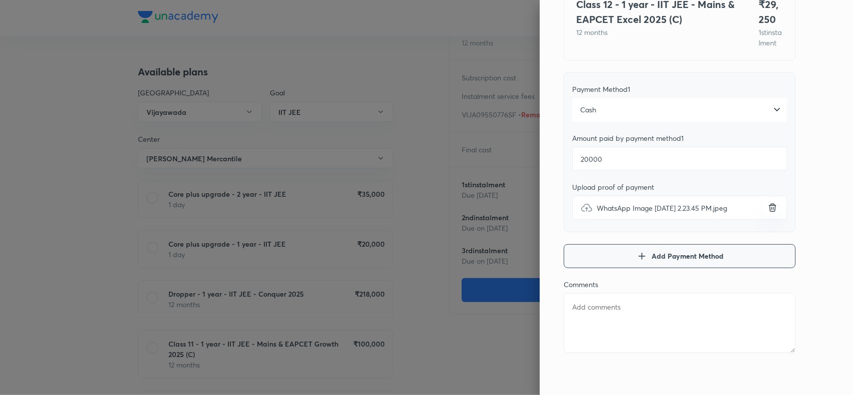
click at [633, 249] on button "Add Payment Method" at bounding box center [680, 256] width 232 height 24
type textarea "x"
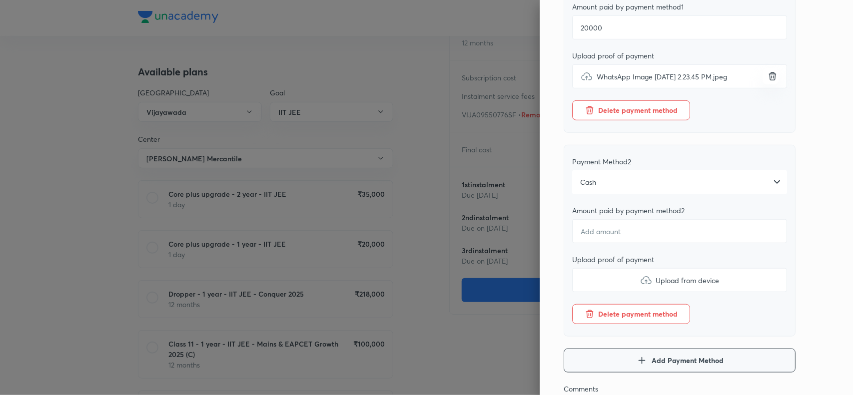
scroll to position [236, 0]
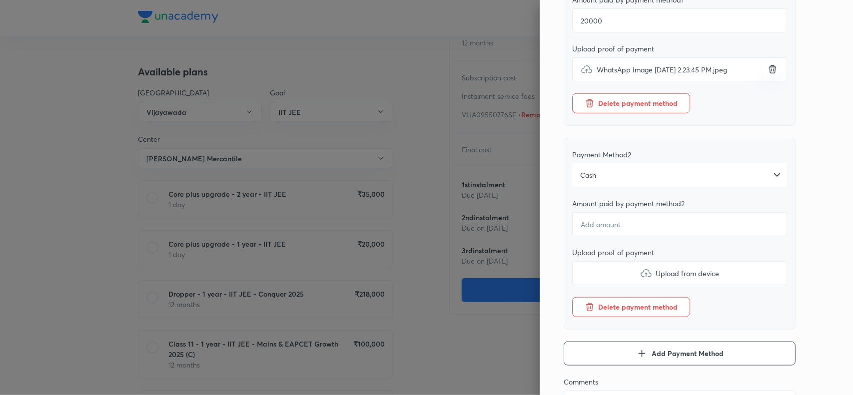
click at [650, 181] on div "Cash" at bounding box center [679, 175] width 215 height 24
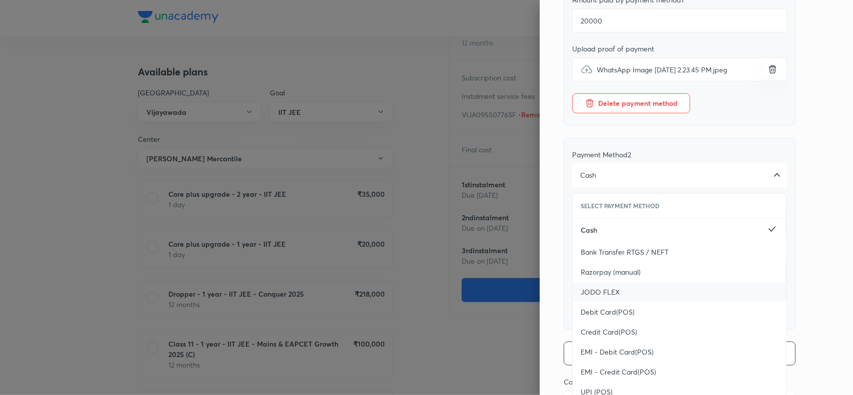
scroll to position [345, 0]
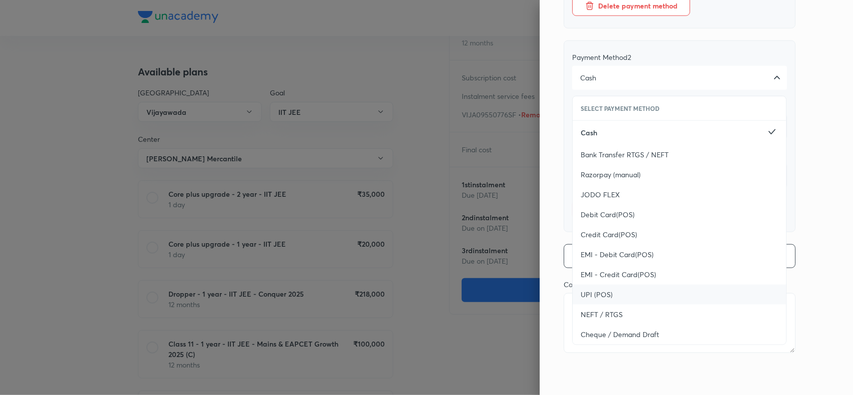
click at [593, 288] on div "UPI (POS)" at bounding box center [679, 295] width 213 height 20
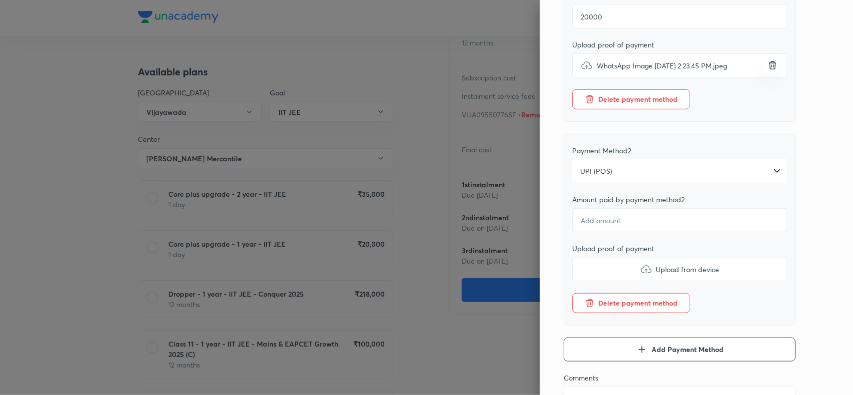
scroll to position [239, 0]
click at [591, 233] on input "number" at bounding box center [679, 221] width 215 height 24
type textarea "x"
type input "9"
type textarea "x"
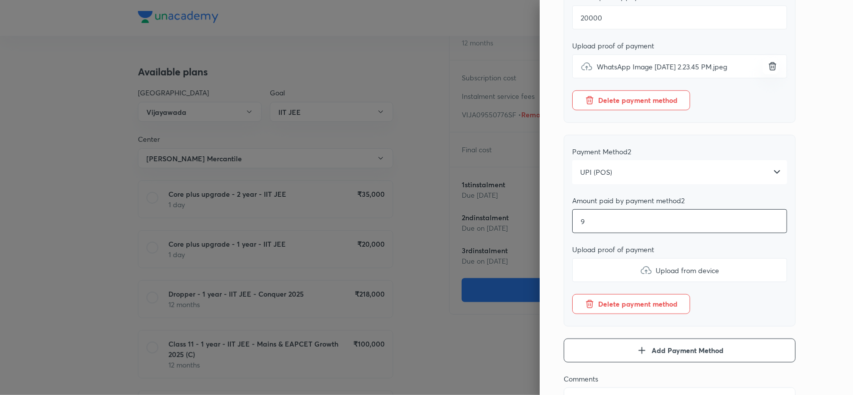
type input "90"
type textarea "x"
type input "900"
type textarea "x"
type input "9000"
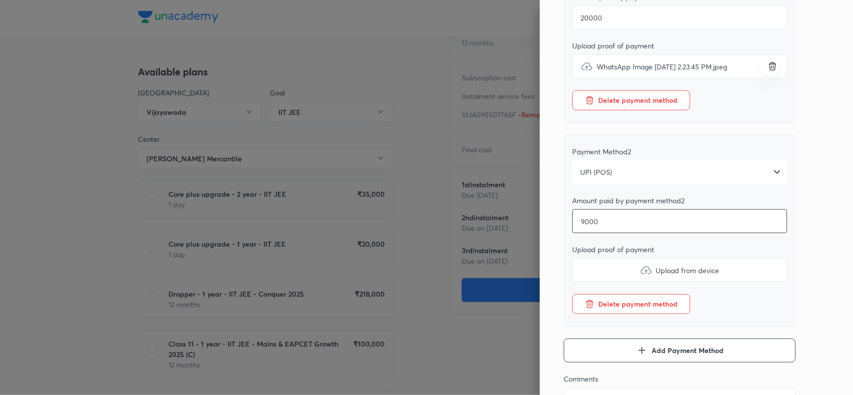
type textarea "x"
type input "9000"
click at [640, 276] on img at bounding box center [646, 270] width 12 height 12
click at [0, 0] on input "Upload from device" at bounding box center [0, 0] width 0 height 0
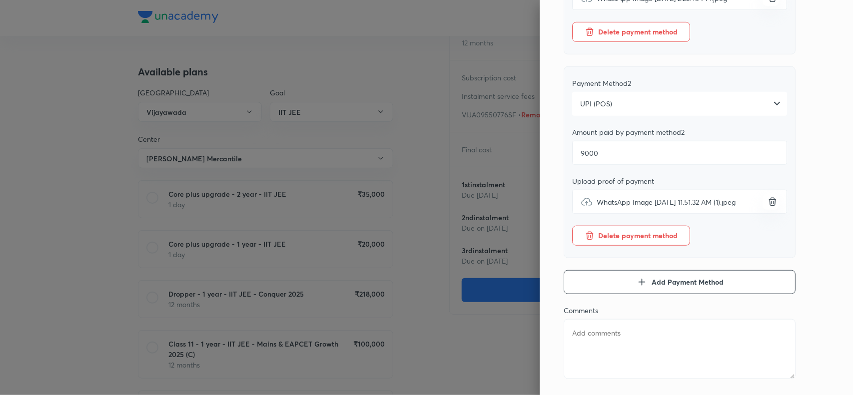
scroll to position [345, 0]
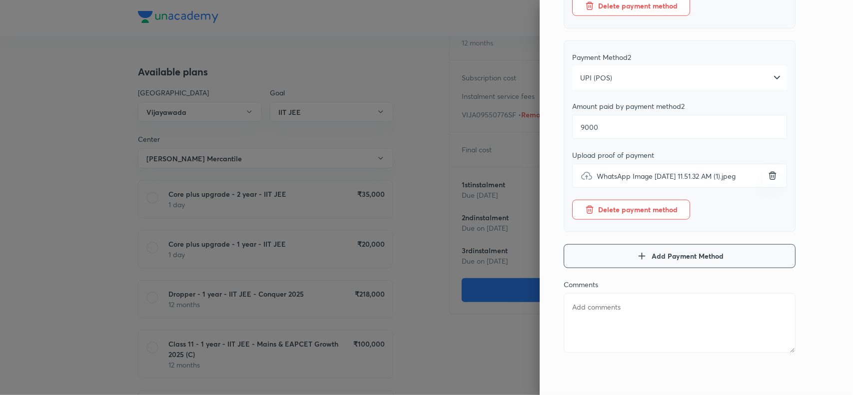
click at [637, 254] on icon "button" at bounding box center [642, 256] width 12 height 12
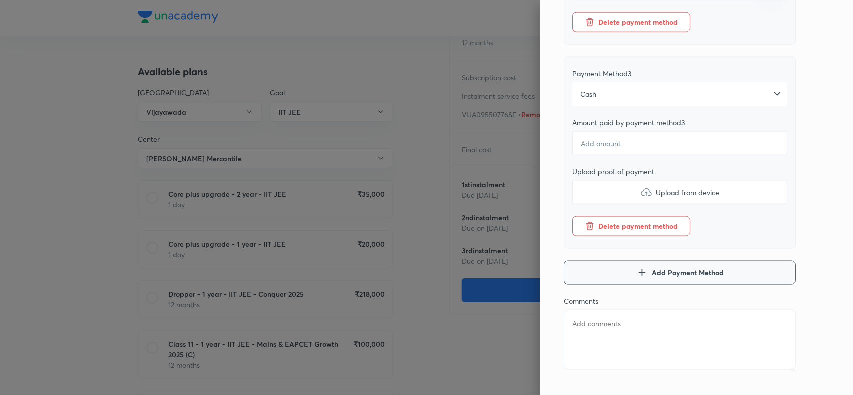
scroll to position [521, 0]
click at [684, 101] on div "Cash" at bounding box center [679, 94] width 215 height 24
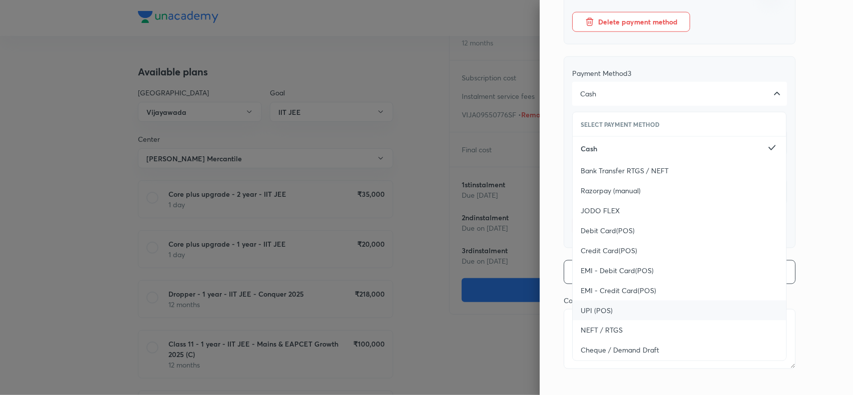
click at [582, 316] on span "UPI (POS)" at bounding box center [597, 311] width 32 height 10
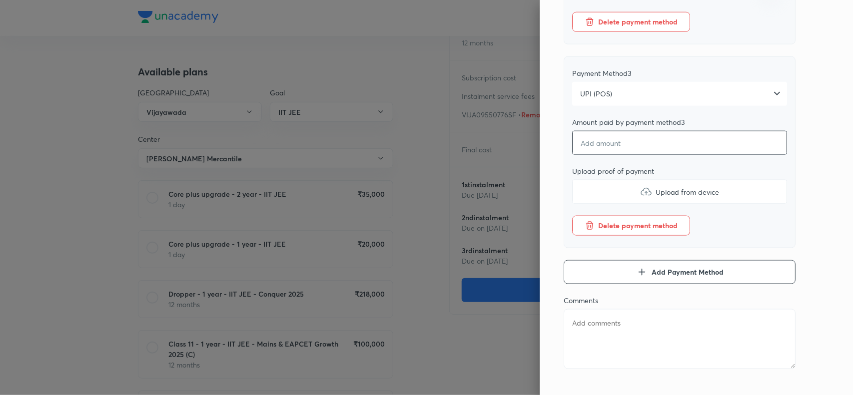
type textarea "x"
type input "2"
click at [613, 155] on input "2" at bounding box center [679, 143] width 215 height 24
type textarea "x"
type input "25"
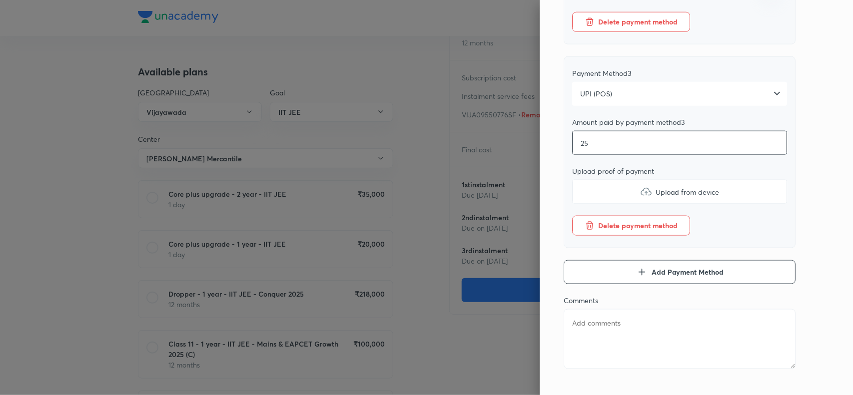
type textarea "x"
type input "250"
type textarea "x"
type input "250"
click at [634, 196] on label "Upload from device" at bounding box center [679, 192] width 215 height 24
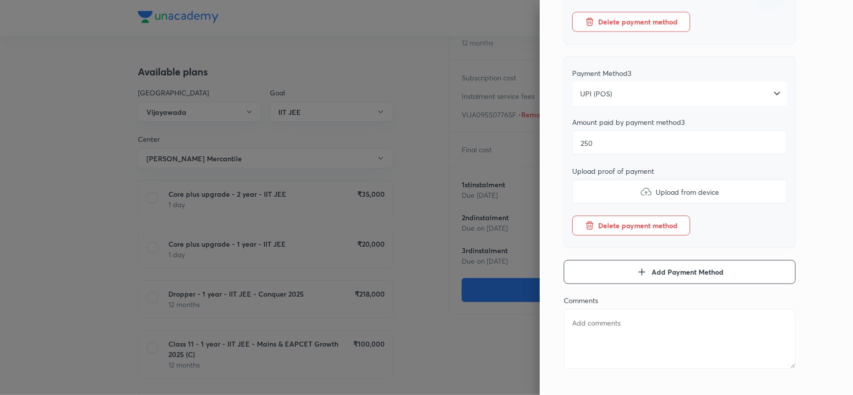
click at [0, 0] on input "Upload from device" at bounding box center [0, 0] width 0 height 0
type textarea "x"
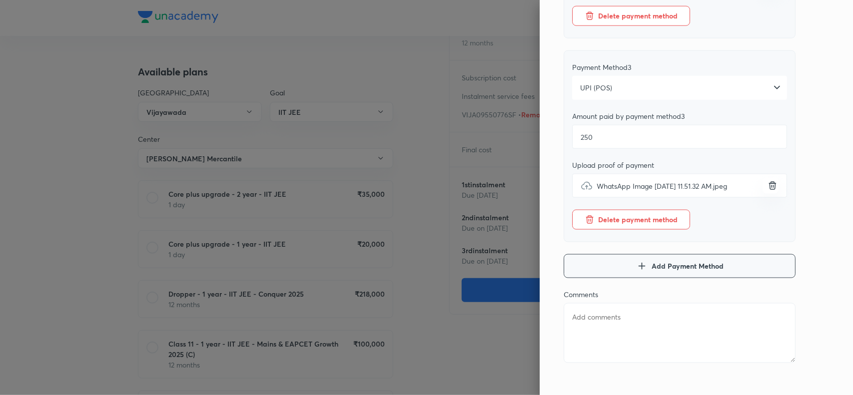
scroll to position [550, 0]
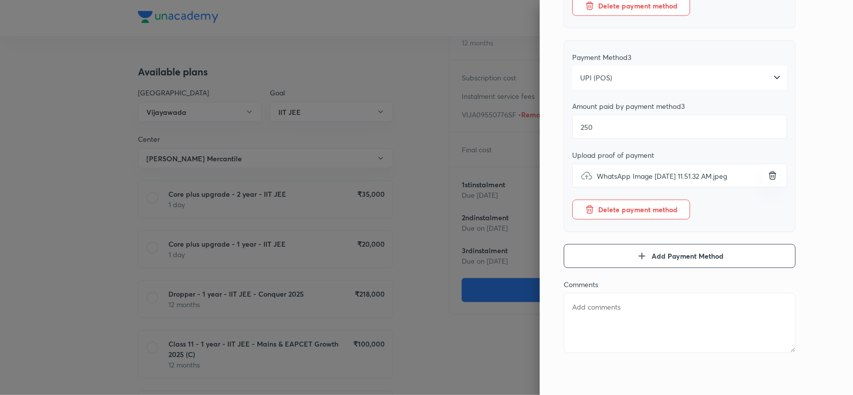
click at [580, 317] on textarea at bounding box center [680, 323] width 232 height 60
paste textarea "SHAIK HUSSIAN BASHA 20000 cash & 9250 pos"
type textarea "SHAIK HUSSIAN BASHA 20000 cash & 9250 pos"
type textarea "x"
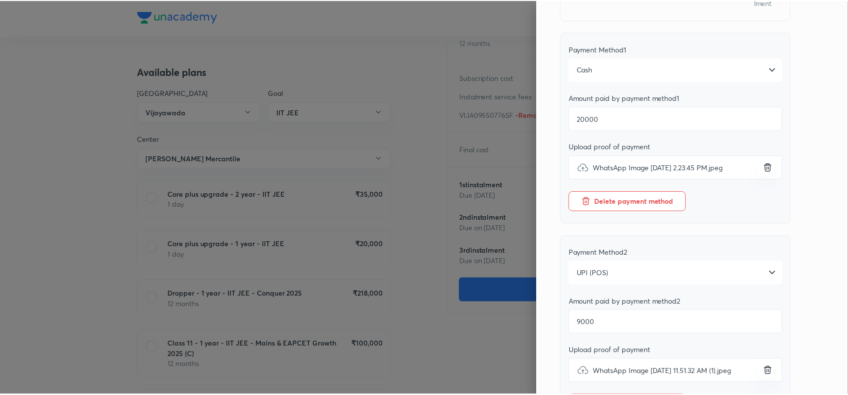
scroll to position [0, 0]
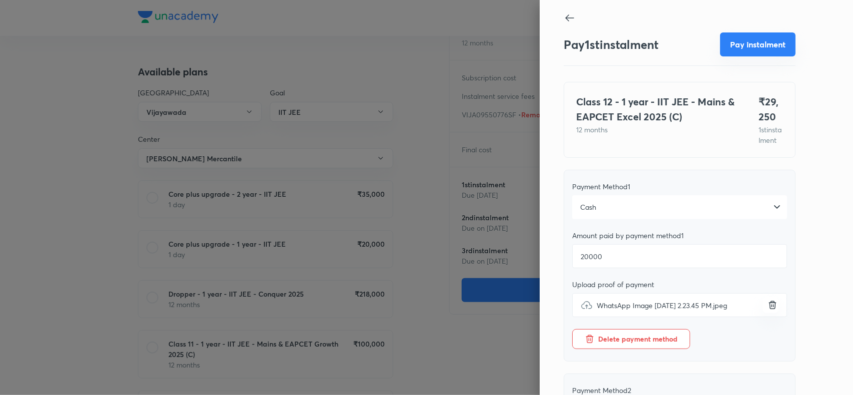
type textarea "SHAIK HUSSIAN BASHA 20000 cash & 9250 pos"
click at [745, 47] on button "Pay instalment" at bounding box center [757, 44] width 75 height 24
type textarea "x"
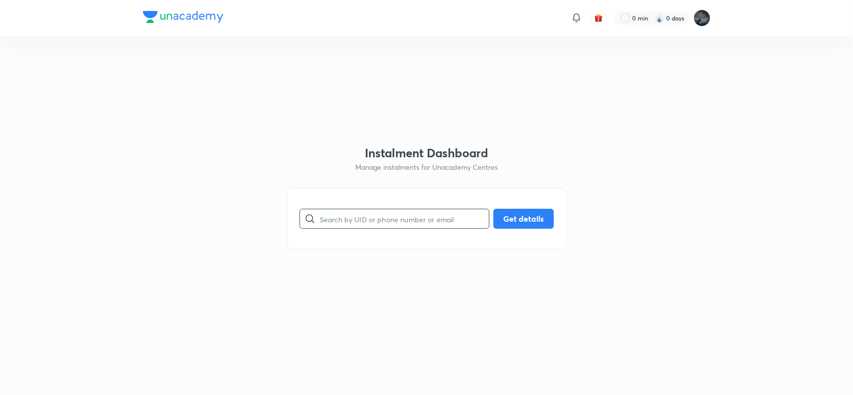
click at [388, 220] on input "text" at bounding box center [404, 218] width 169 height 25
paste input "9490634684"
type input "9490634684"
click at [536, 213] on button "Get details" at bounding box center [523, 218] width 60 height 20
click at [353, 218] on input "9490634684" at bounding box center [404, 218] width 169 height 25
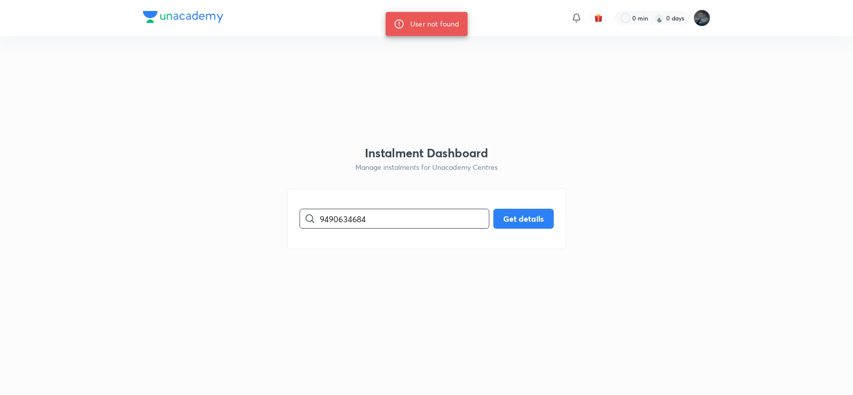
click at [353, 218] on input "9490634684" at bounding box center [404, 218] width 169 height 25
paste input "86629611"
type input "9866296114"
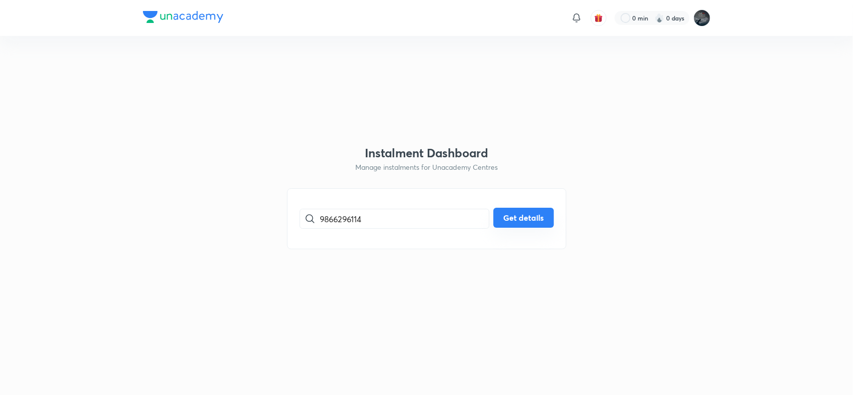
click at [512, 214] on button "Get details" at bounding box center [523, 218] width 60 height 20
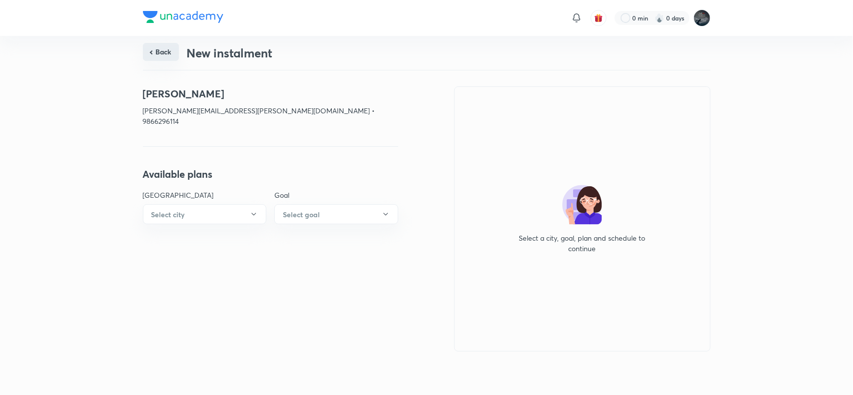
click at [158, 52] on button "Back" at bounding box center [161, 52] width 36 height 18
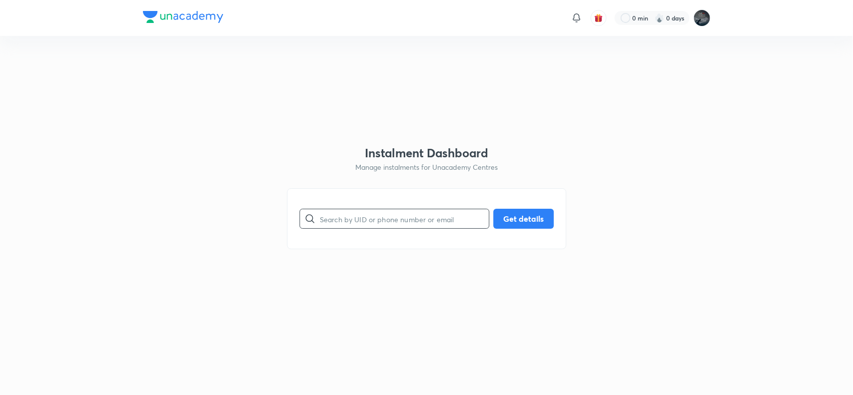
click at [340, 225] on input "text" at bounding box center [404, 218] width 169 height 25
paste input "7997890888"
type input "7997890888"
click at [511, 220] on button "Get details" at bounding box center [523, 218] width 60 height 20
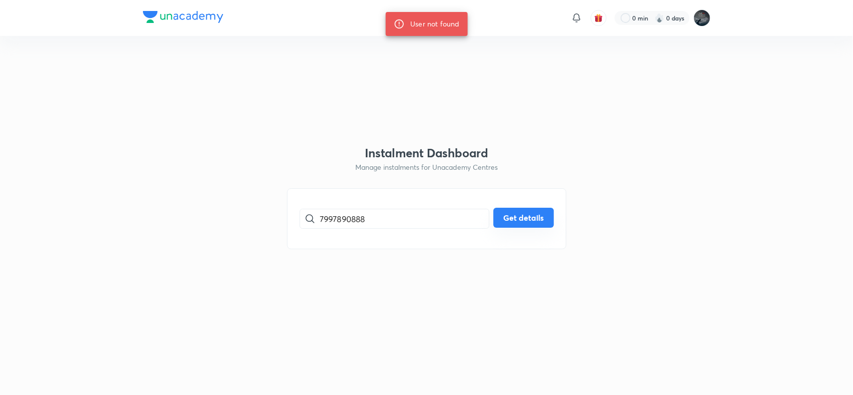
click at [537, 221] on button "Get details" at bounding box center [523, 218] width 60 height 20
click at [330, 221] on input "7997890888" at bounding box center [404, 218] width 169 height 25
paste input "6303665081"
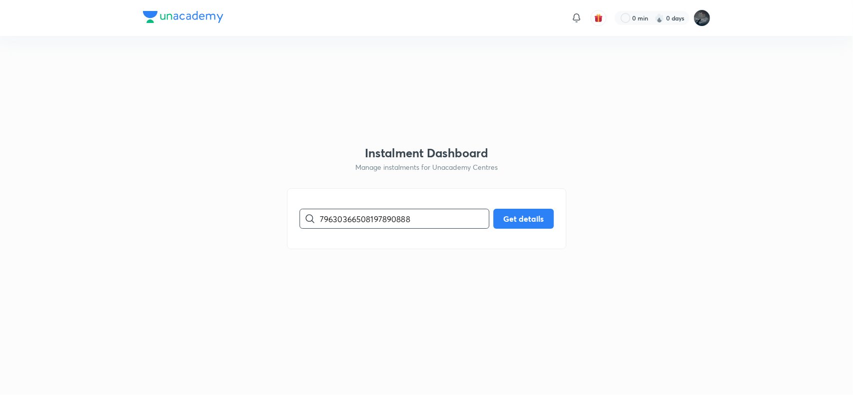
click at [330, 221] on input "79630366508197890888" at bounding box center [404, 218] width 169 height 25
paste input "6303665081"
type input "6303665081"
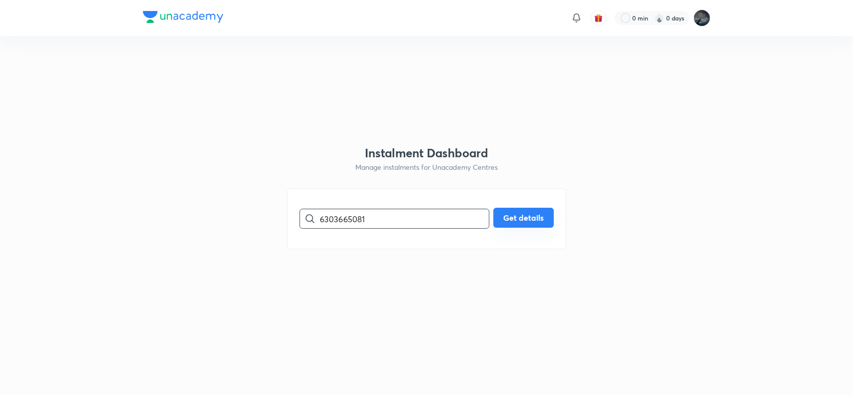
click at [516, 214] on button "Get details" at bounding box center [523, 218] width 60 height 20
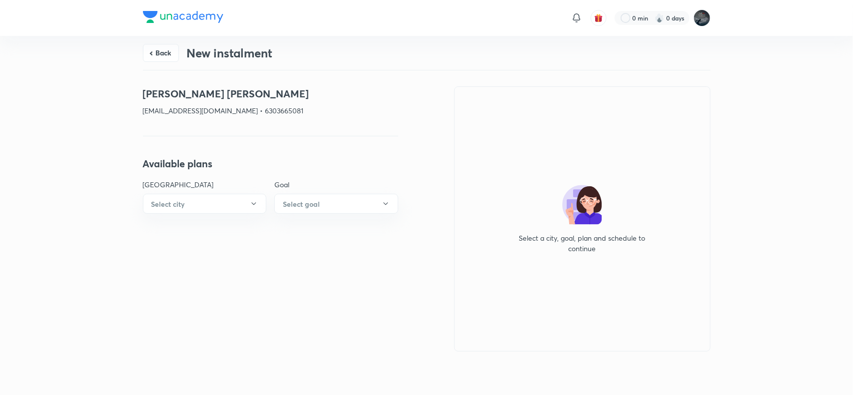
click at [268, 110] on p "[EMAIL_ADDRESS][DOMAIN_NAME] • 6303665081" at bounding box center [270, 110] width 255 height 10
copy p "6303665081"
click at [171, 90] on h4 "[PERSON_NAME] [PERSON_NAME]" at bounding box center [270, 93] width 255 height 15
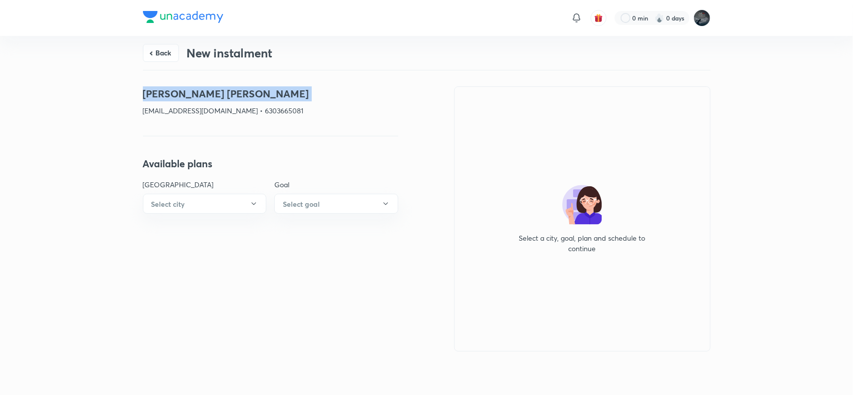
click at [171, 90] on h4 "[PERSON_NAME] [PERSON_NAME]" at bounding box center [270, 93] width 255 height 15
copy h4 "[PERSON_NAME] [PERSON_NAME]"
click at [156, 111] on p "[EMAIL_ADDRESS][DOMAIN_NAME] • 6303665081" at bounding box center [270, 110] width 255 height 10
click at [230, 110] on p "[EMAIL_ADDRESS][DOMAIN_NAME] • 6303665081" at bounding box center [270, 110] width 255 height 10
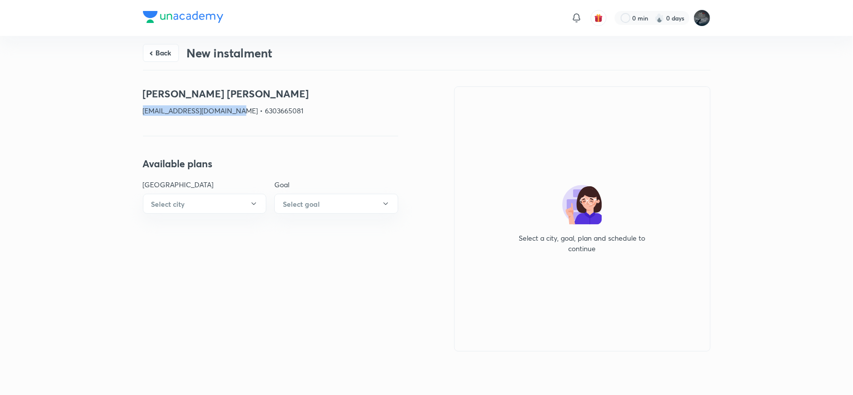
copy p "[EMAIL_ADDRESS][DOMAIN_NAME]"
click at [276, 115] on p "[EMAIL_ADDRESS][DOMAIN_NAME] • 6303665081" at bounding box center [270, 110] width 255 height 10
copy p "6303665081"
click at [165, 52] on button "Back" at bounding box center [161, 52] width 36 height 18
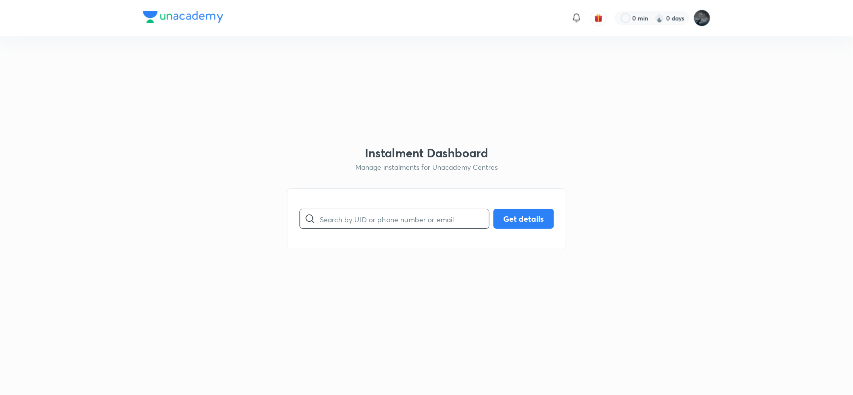
click at [337, 218] on input "text" at bounding box center [404, 218] width 169 height 25
paste input "9618301719"
type input "9618301719"
click at [509, 219] on button "Get details" at bounding box center [523, 218] width 60 height 20
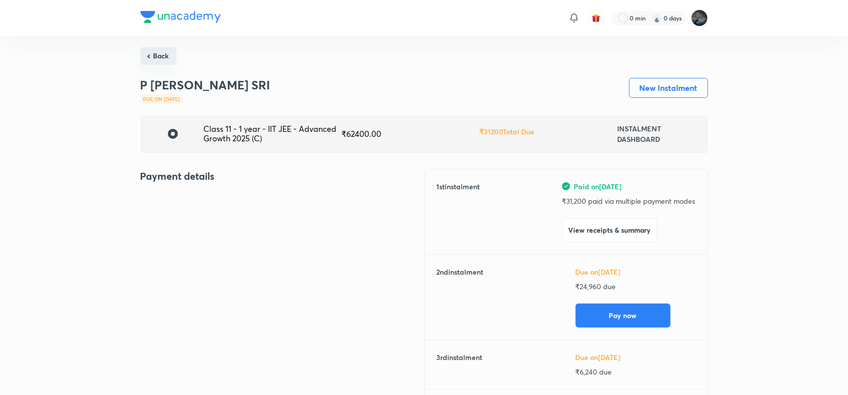
click at [166, 56] on button "Back" at bounding box center [158, 56] width 36 height 18
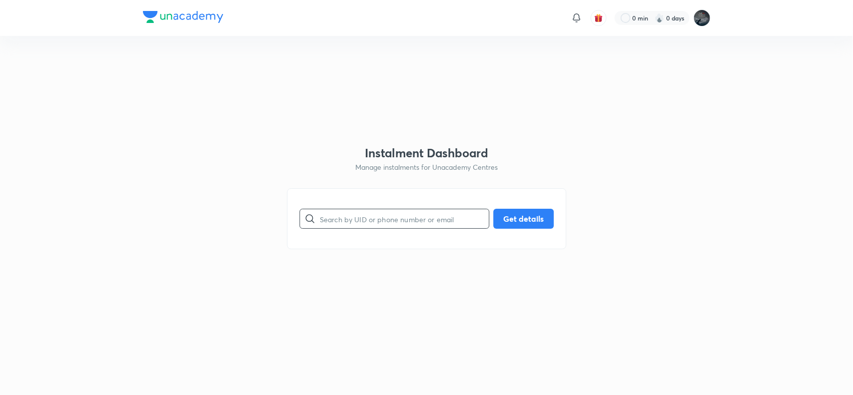
click at [368, 212] on input "text" at bounding box center [404, 218] width 169 height 25
paste input "9949274915"
type input "9949274915"
click at [530, 216] on button "Get details" at bounding box center [523, 218] width 60 height 20
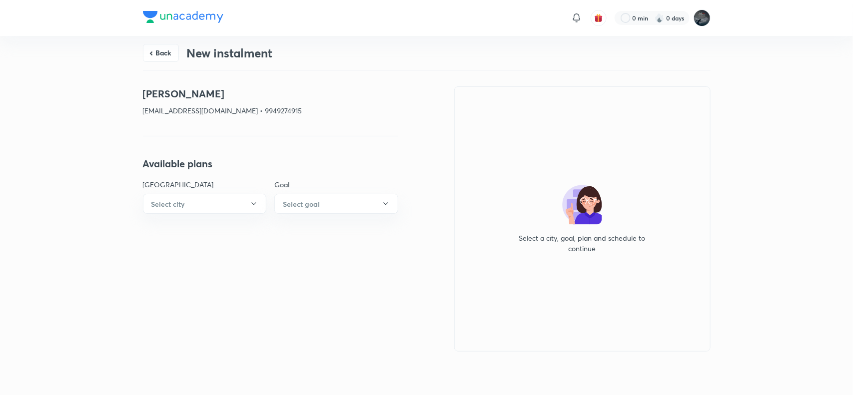
click at [265, 114] on p "[EMAIL_ADDRESS][DOMAIN_NAME] • 9949274915" at bounding box center [270, 110] width 255 height 10
copy p "9949274915"
click at [164, 51] on button "Back" at bounding box center [161, 52] width 36 height 18
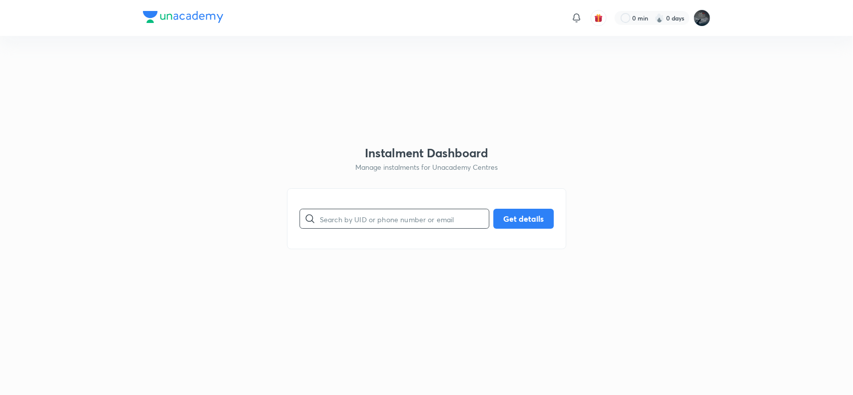
paste input "9246186462"
click at [378, 216] on input "9246186462" at bounding box center [404, 218] width 169 height 25
type input "9246186462"
click at [510, 221] on button "Get details" at bounding box center [523, 218] width 60 height 20
click at [351, 222] on input "9246186462" at bounding box center [404, 218] width 169 height 25
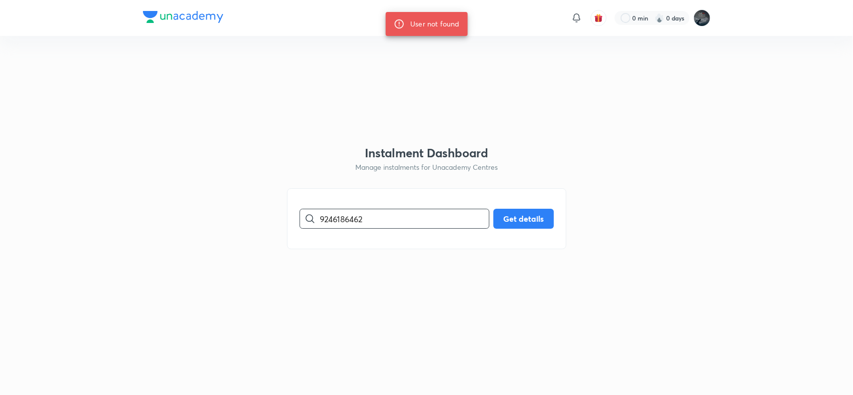
click at [351, 222] on input "9246186462" at bounding box center [404, 218] width 169 height 25
paste input "949274915"
type input "9949274915"
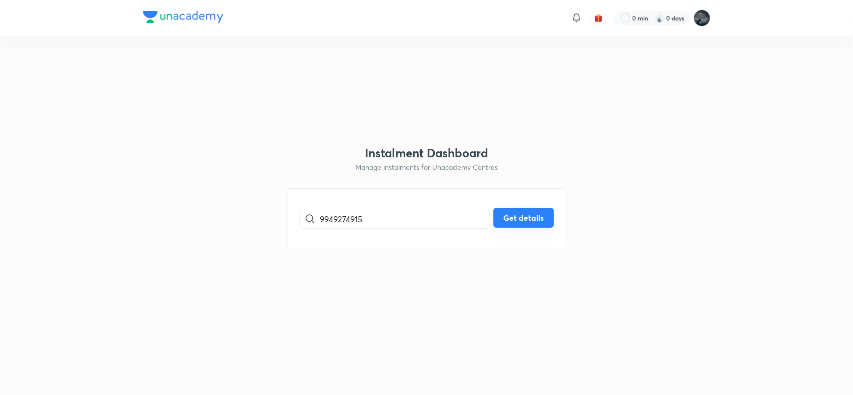
click at [508, 219] on button "Get details" at bounding box center [523, 218] width 60 height 20
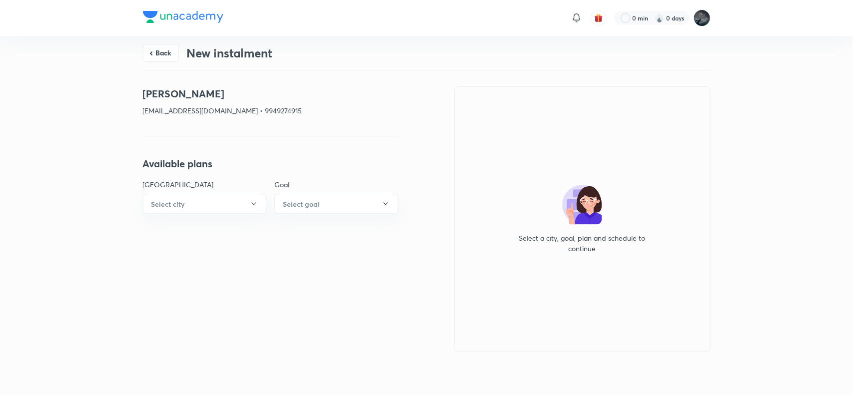
click at [168, 112] on p "[EMAIL_ADDRESS][DOMAIN_NAME] • 9949274915" at bounding box center [270, 110] width 255 height 10
click at [231, 111] on p "[EMAIL_ADDRESS][DOMAIN_NAME] • 9949274915" at bounding box center [270, 110] width 255 height 10
copy p "[EMAIL_ADDRESS][DOMAIN_NAME]"
click at [163, 49] on button "Back" at bounding box center [161, 52] width 36 height 18
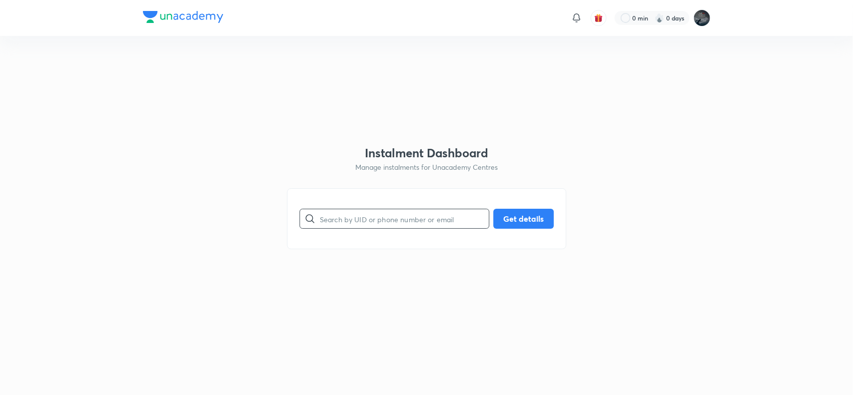
click at [356, 226] on input "text" at bounding box center [404, 218] width 169 height 25
paste input "9246786463"
type input "9246786463"
click at [520, 213] on button "Get details" at bounding box center [523, 218] width 60 height 20
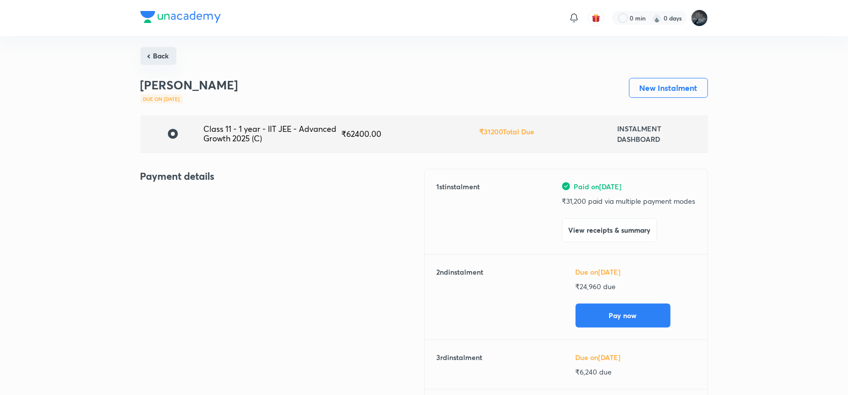
click at [158, 57] on button "Back" at bounding box center [158, 56] width 36 height 18
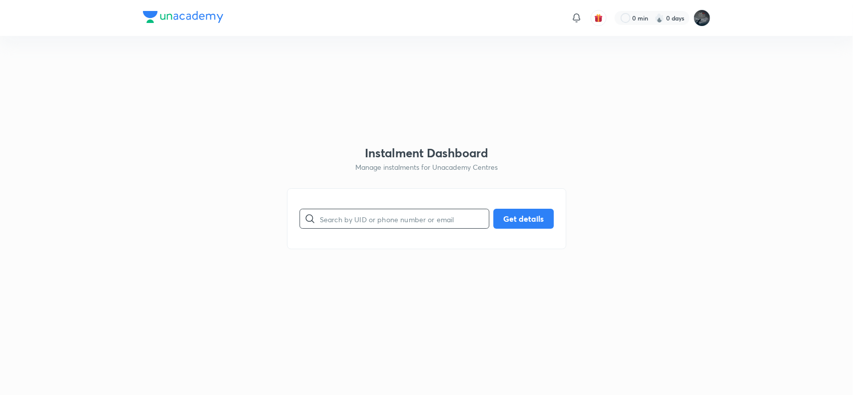
click at [333, 221] on input "text" at bounding box center [404, 218] width 169 height 25
paste input "8500160553"
type input "8500160553"
click at [519, 220] on button "Get details" at bounding box center [523, 218] width 60 height 20
